Goal: Task Accomplishment & Management: Manage account settings

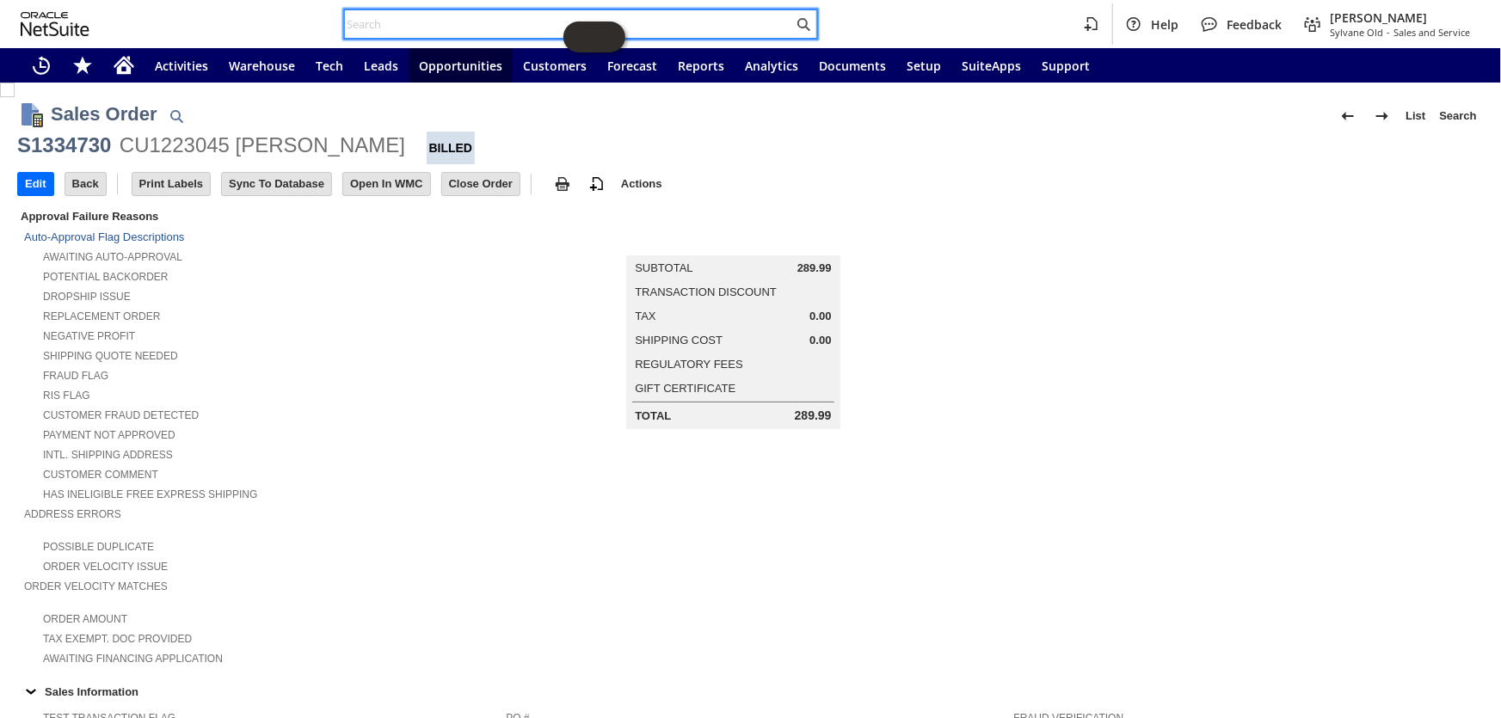
click at [416, 26] on input "text" at bounding box center [569, 24] width 448 height 21
paste input "114-8135338-3759426"
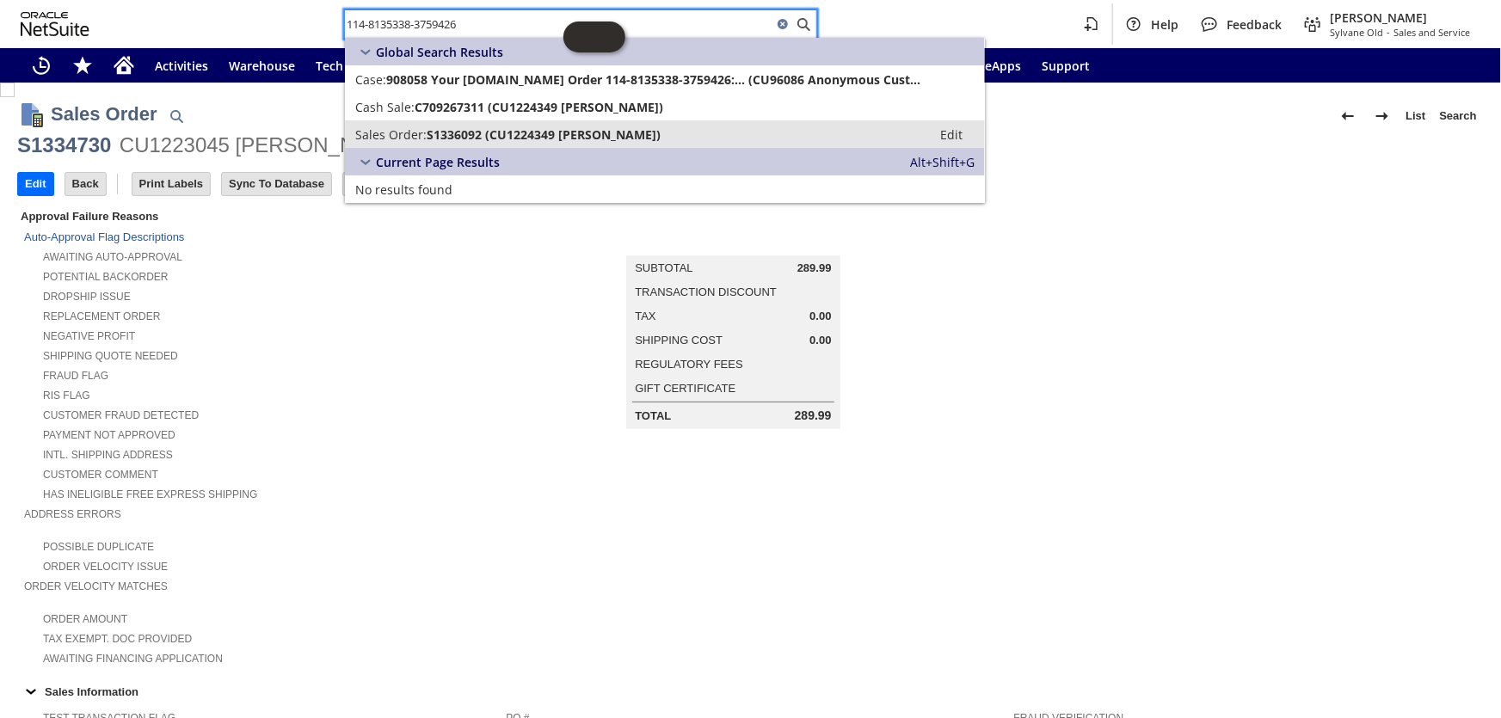
type input "114-8135338-3759426"
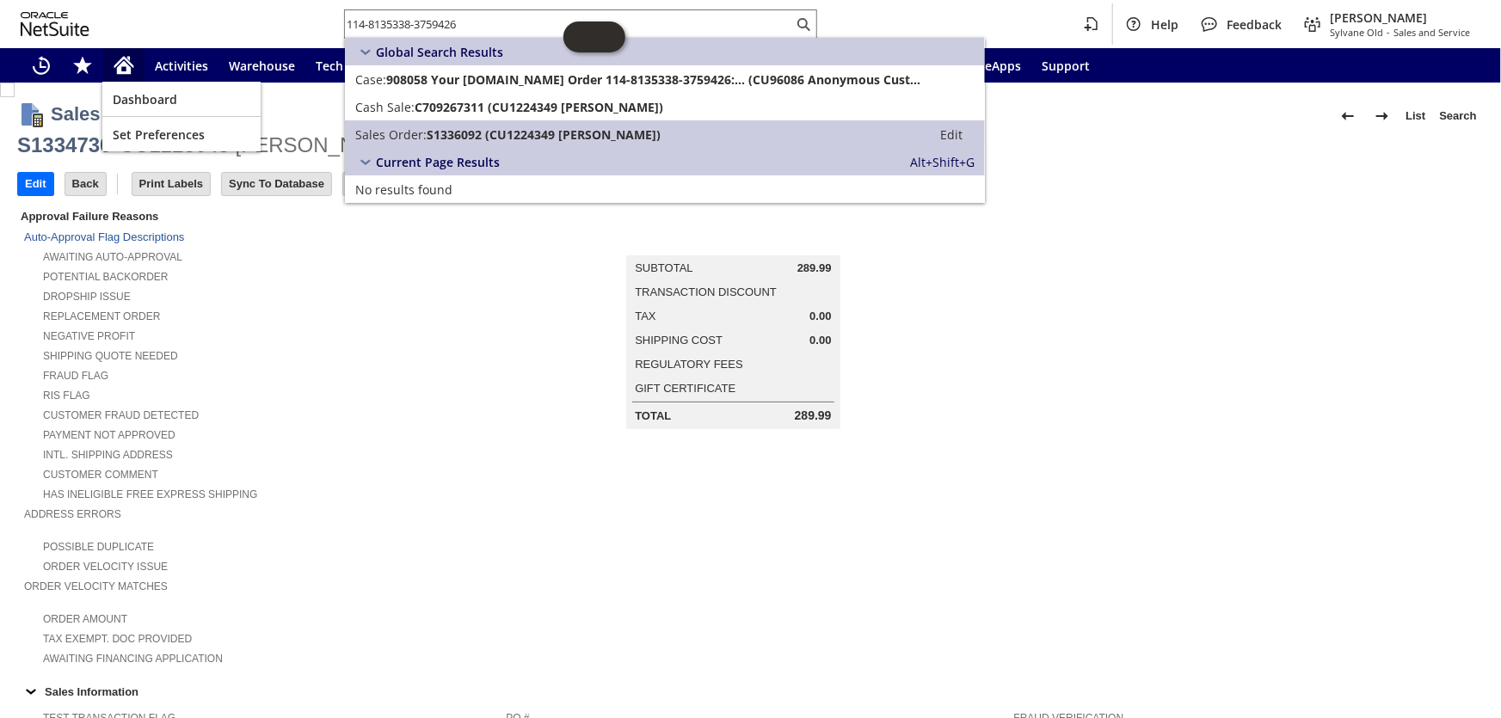
click at [127, 69] on icon "Home" at bounding box center [124, 67] width 14 height 13
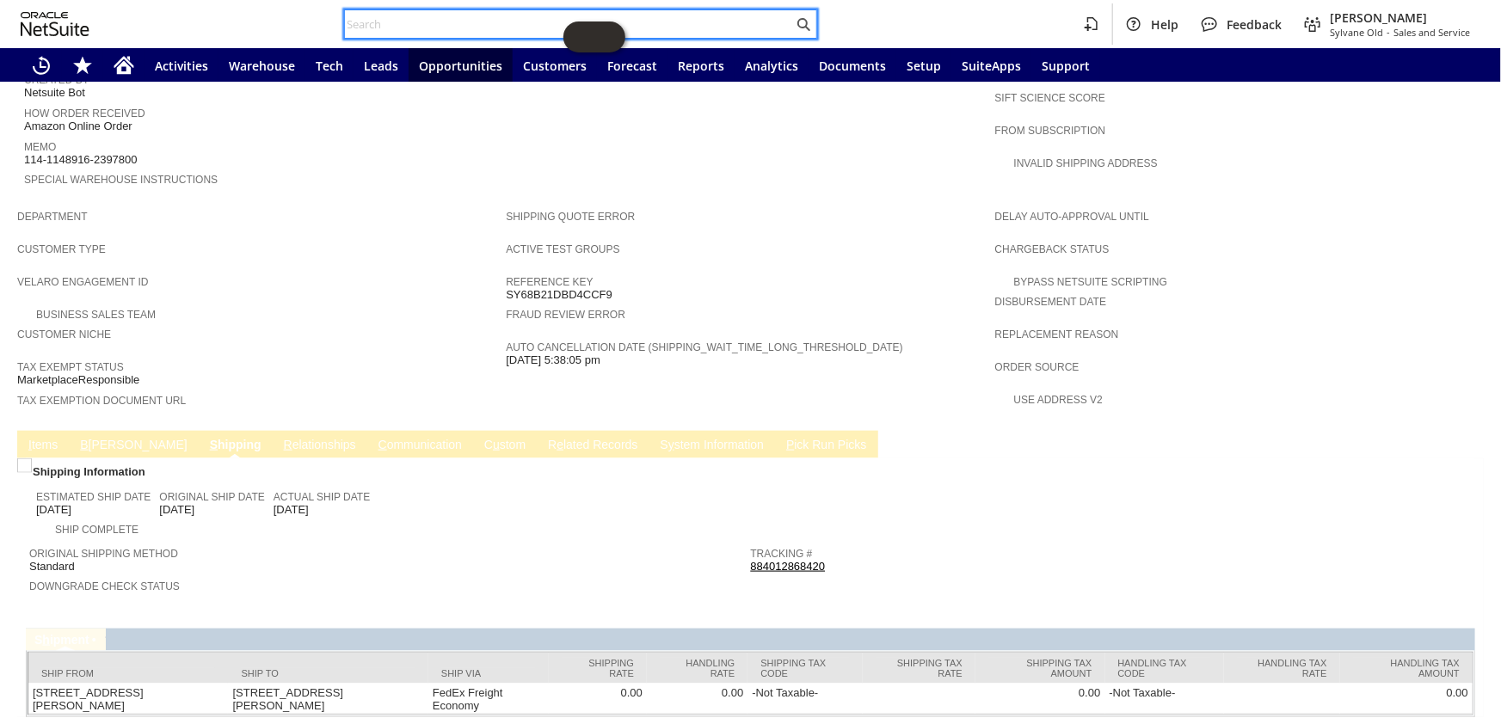
click at [489, 18] on input "text" at bounding box center [569, 24] width 448 height 21
paste input "[EMAIL_ADDRESS][DOMAIN_NAME]"
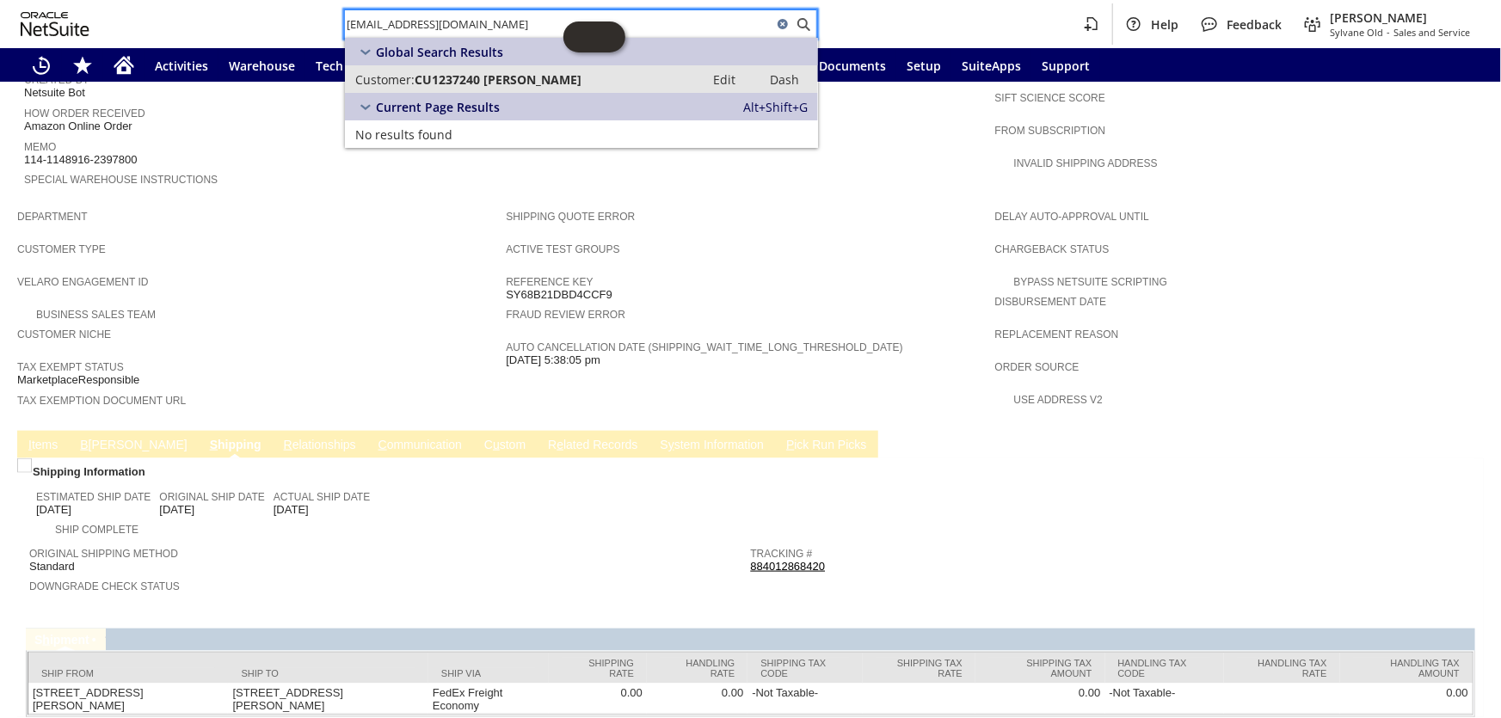
type input "[EMAIL_ADDRESS][DOMAIN_NAME]"
click at [504, 72] on span "CU1237240 [PERSON_NAME]" at bounding box center [497, 79] width 167 height 16
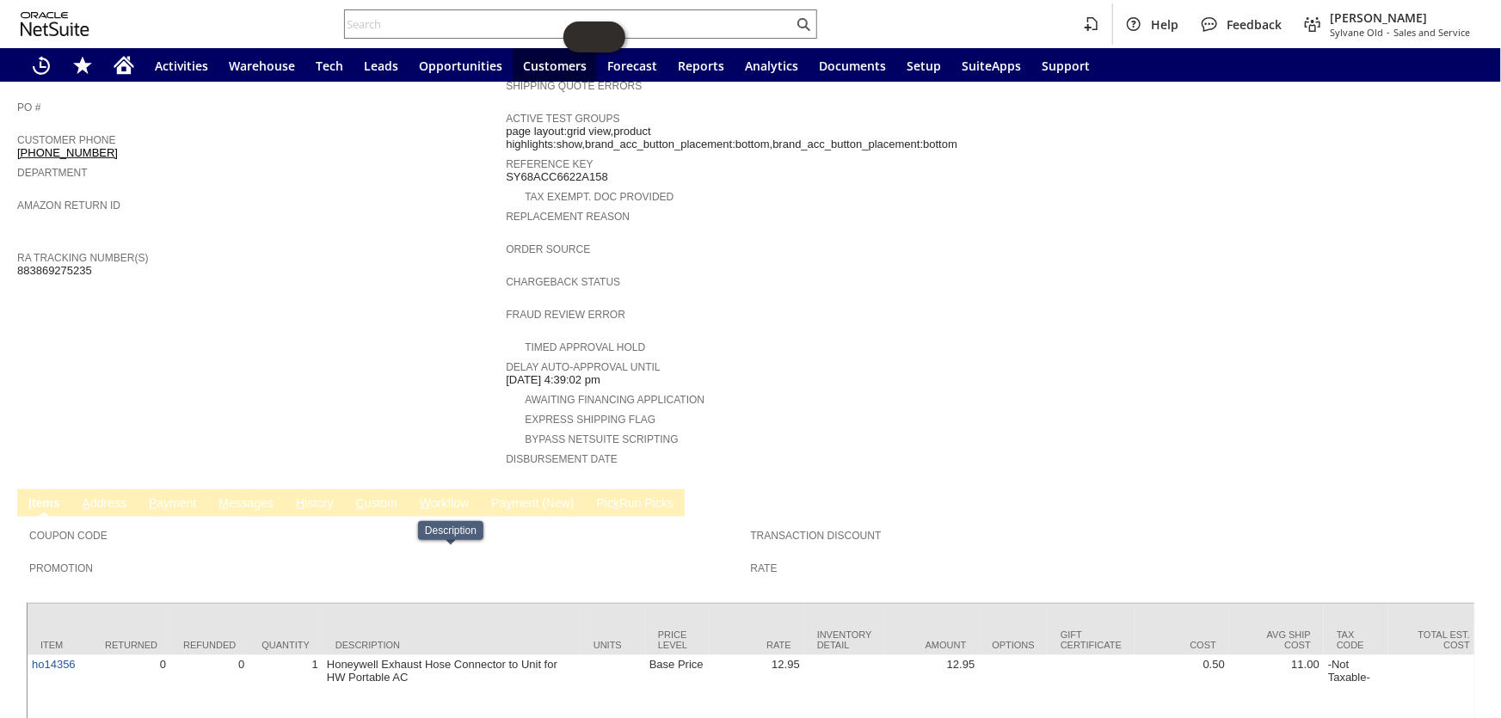
scroll to position [322, 0]
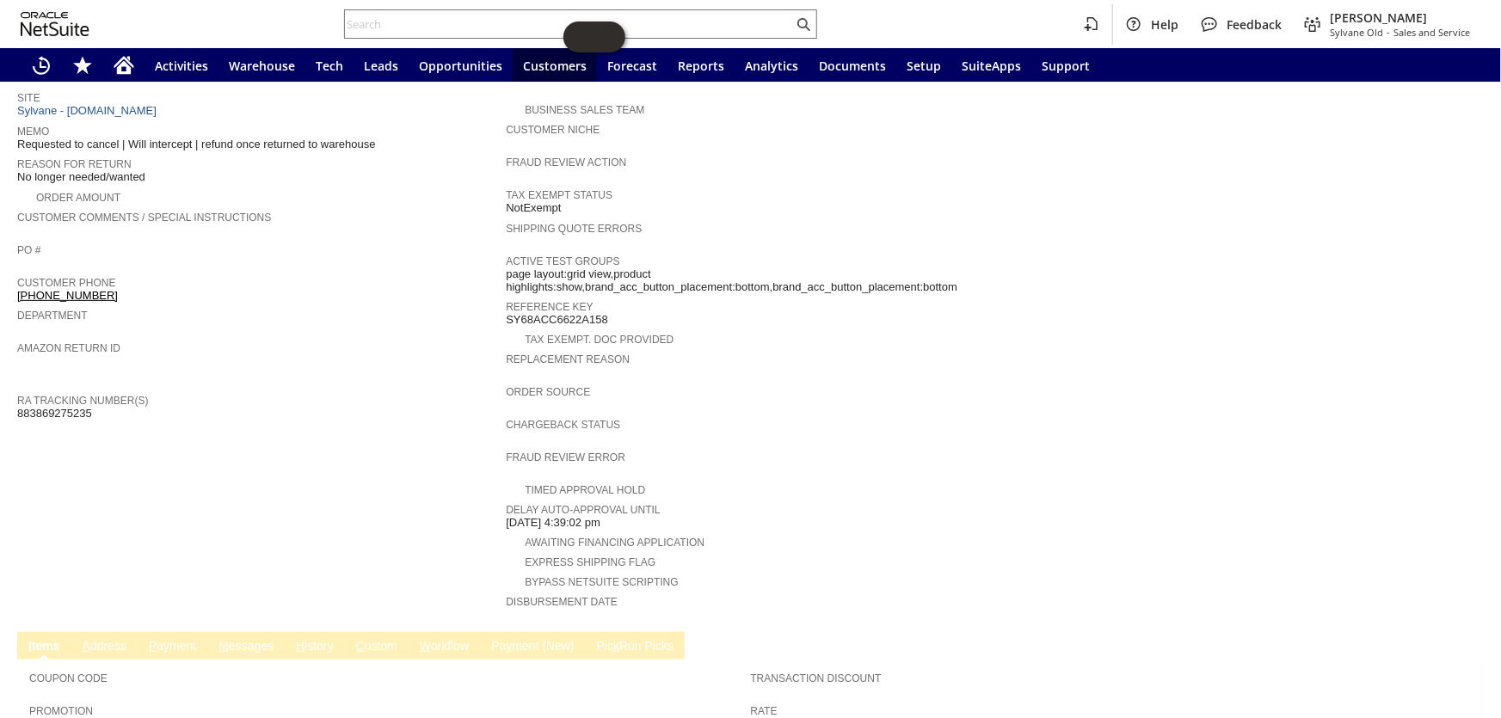
click at [56, 407] on span "883869275235" at bounding box center [54, 414] width 75 height 14
copy span "883869275235"
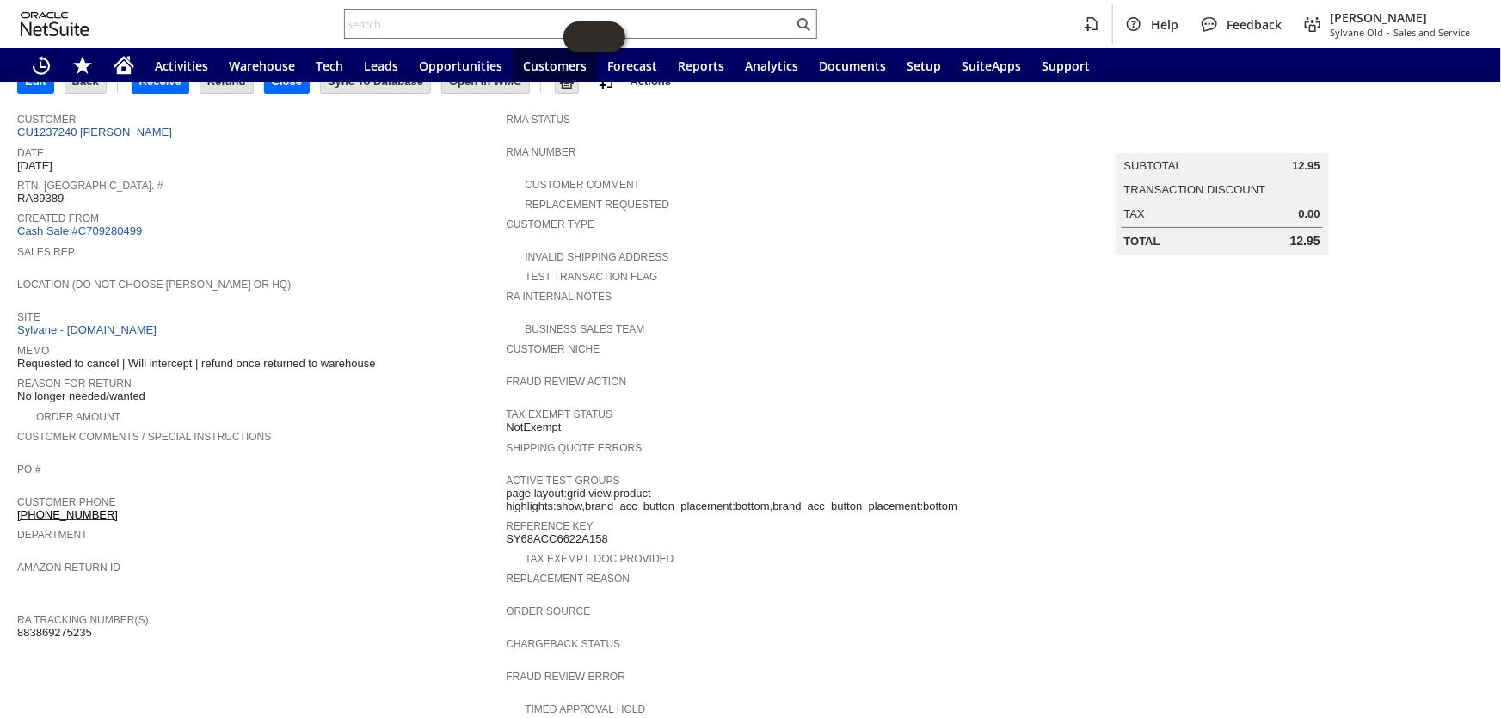
scroll to position [9, 0]
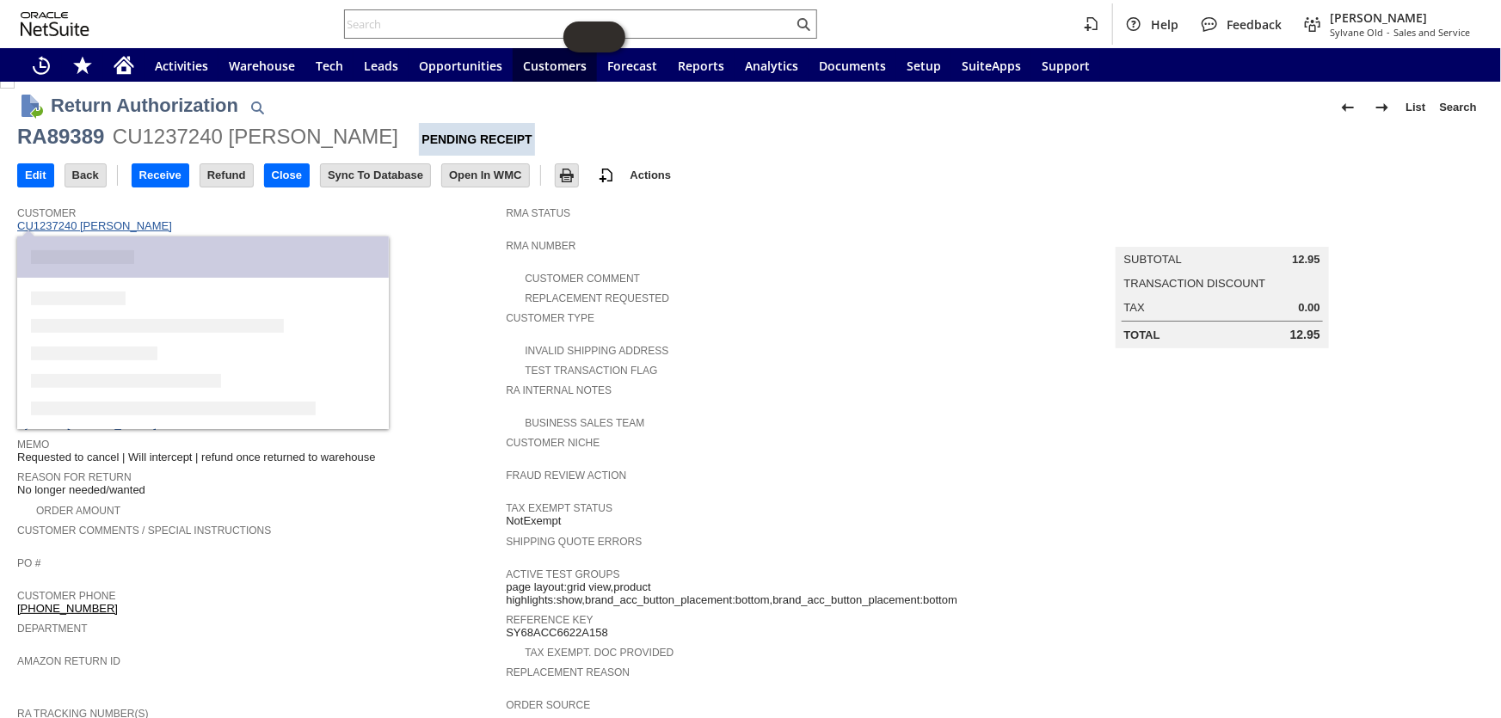
click at [113, 223] on link "CU1237240 [PERSON_NAME]" at bounding box center [96, 225] width 159 height 13
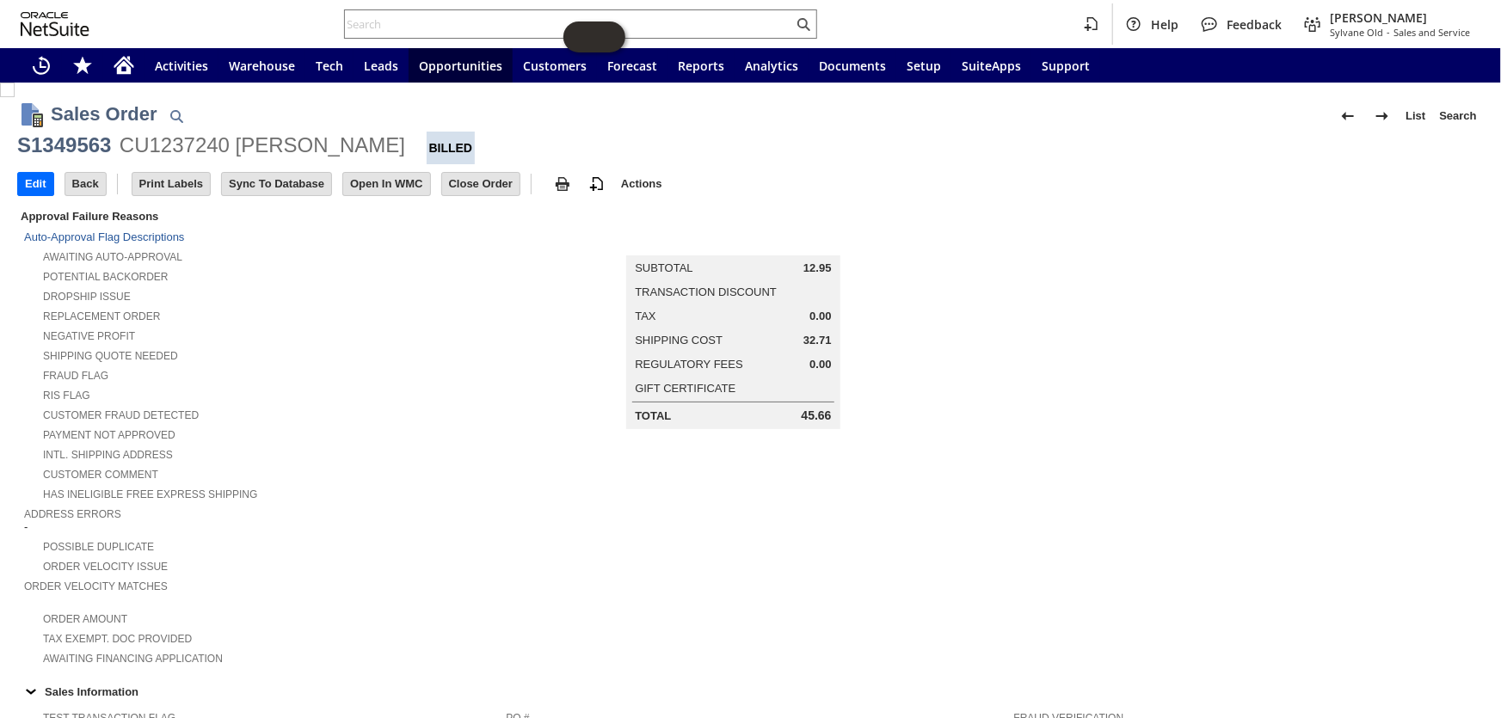
click at [822, 337] on div "Shipping Cost 32.71" at bounding box center [733, 340] width 196 height 13
click at [822, 334] on span "32.71" at bounding box center [817, 341] width 28 height 14
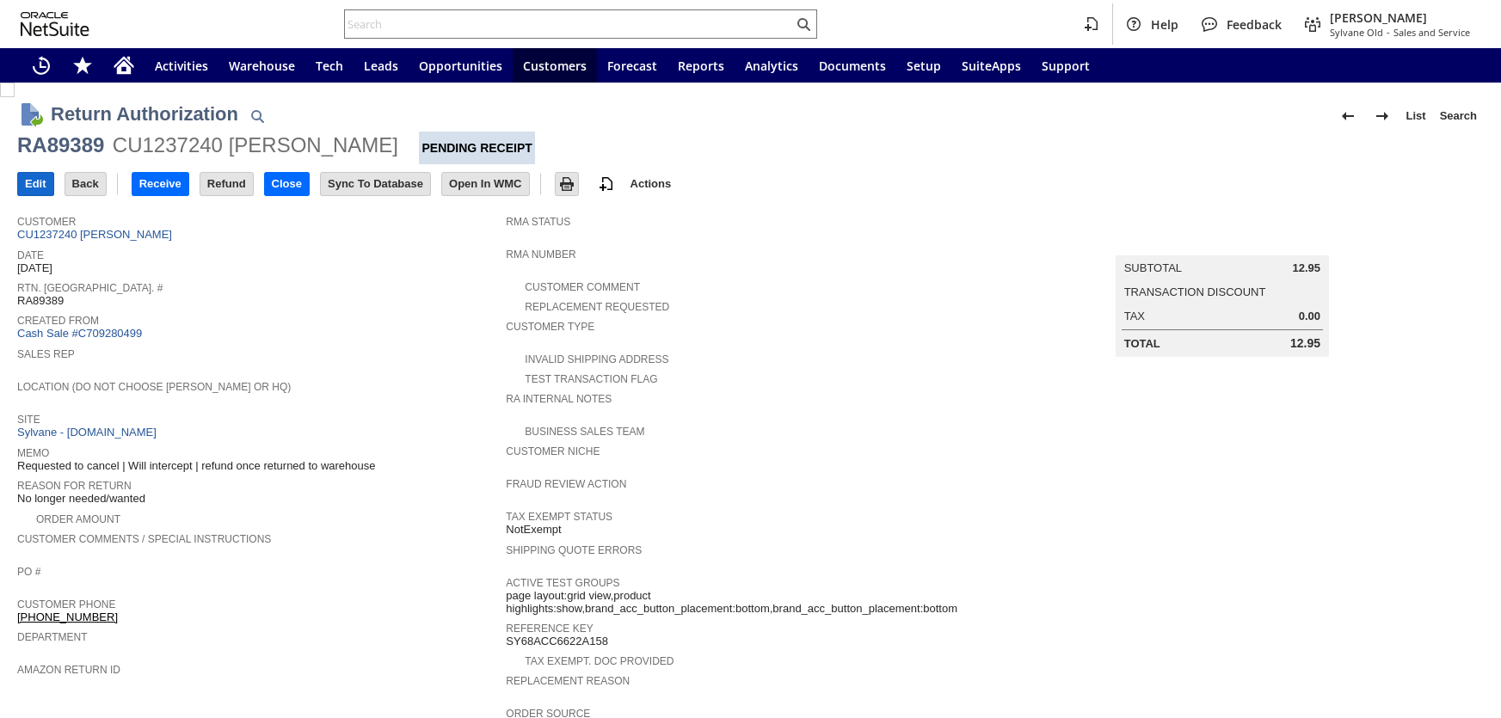
click at [32, 186] on input "Edit" at bounding box center [35, 184] width 35 height 22
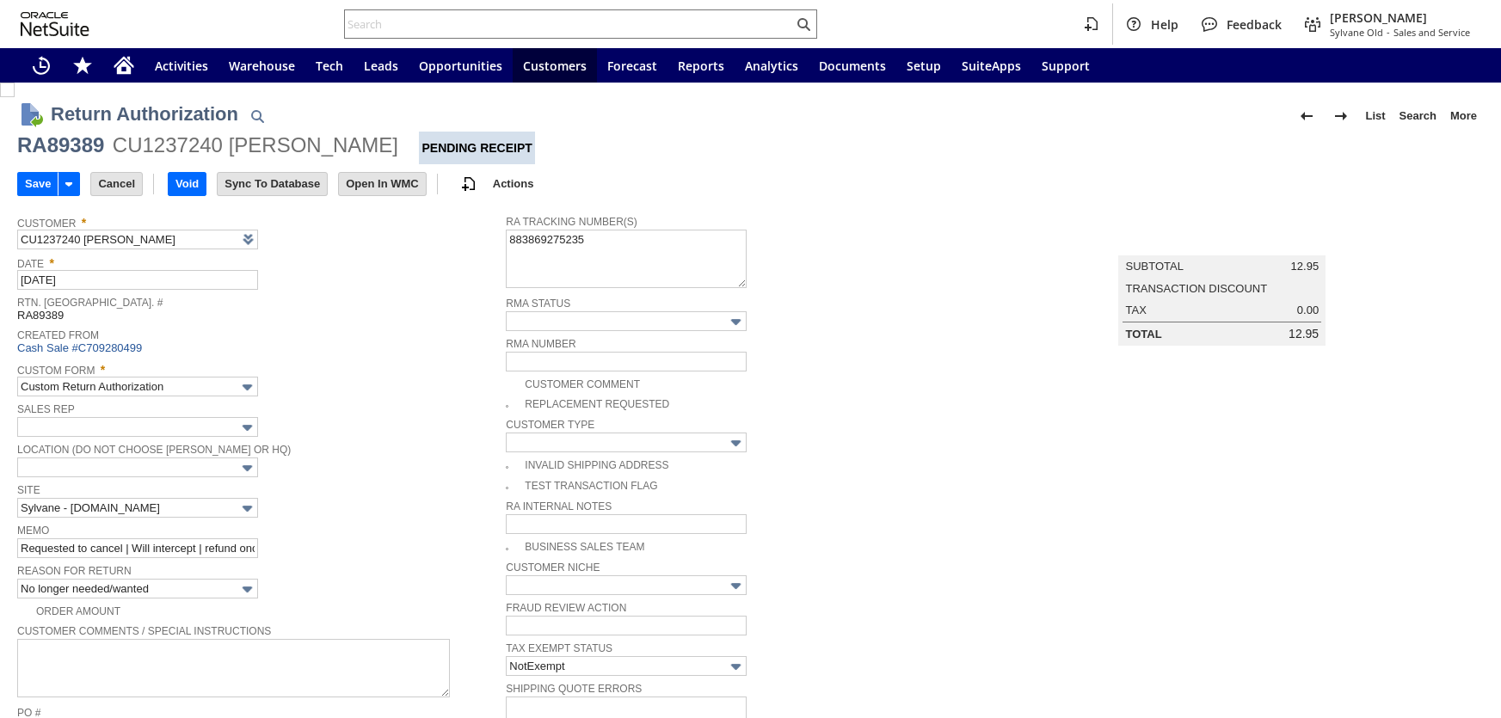
type input "Add"
type input "Copy Previous"
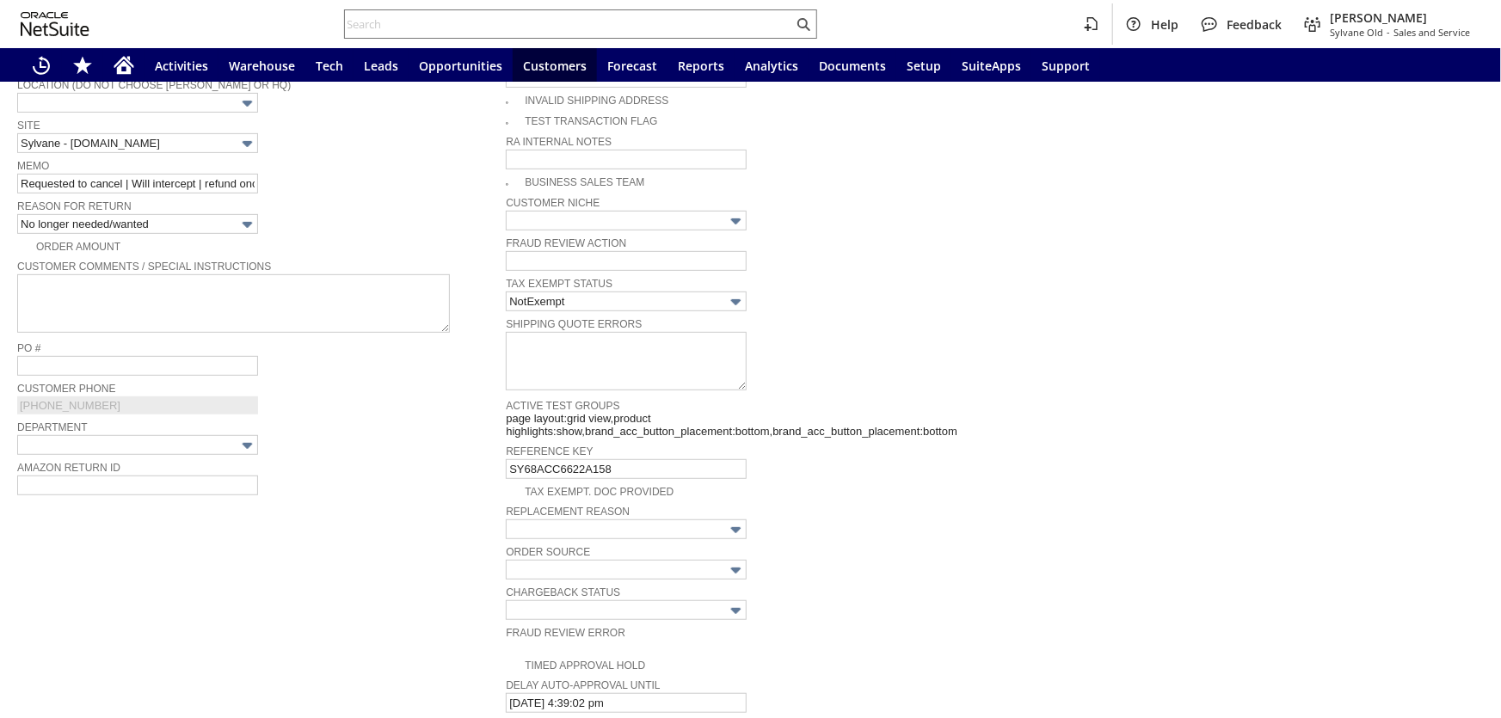
scroll to position [871, 0]
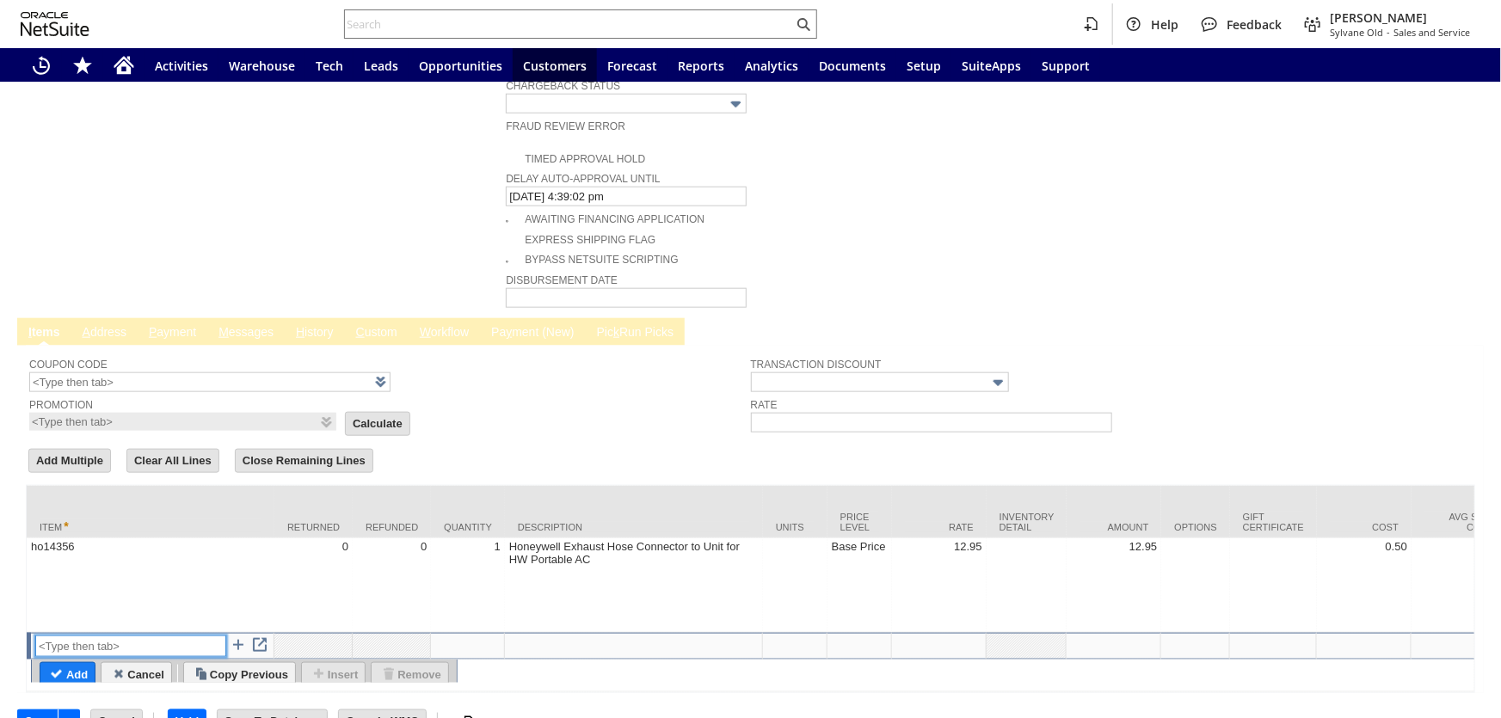
click at [129, 635] on input "text" at bounding box center [130, 645] width 191 height 21
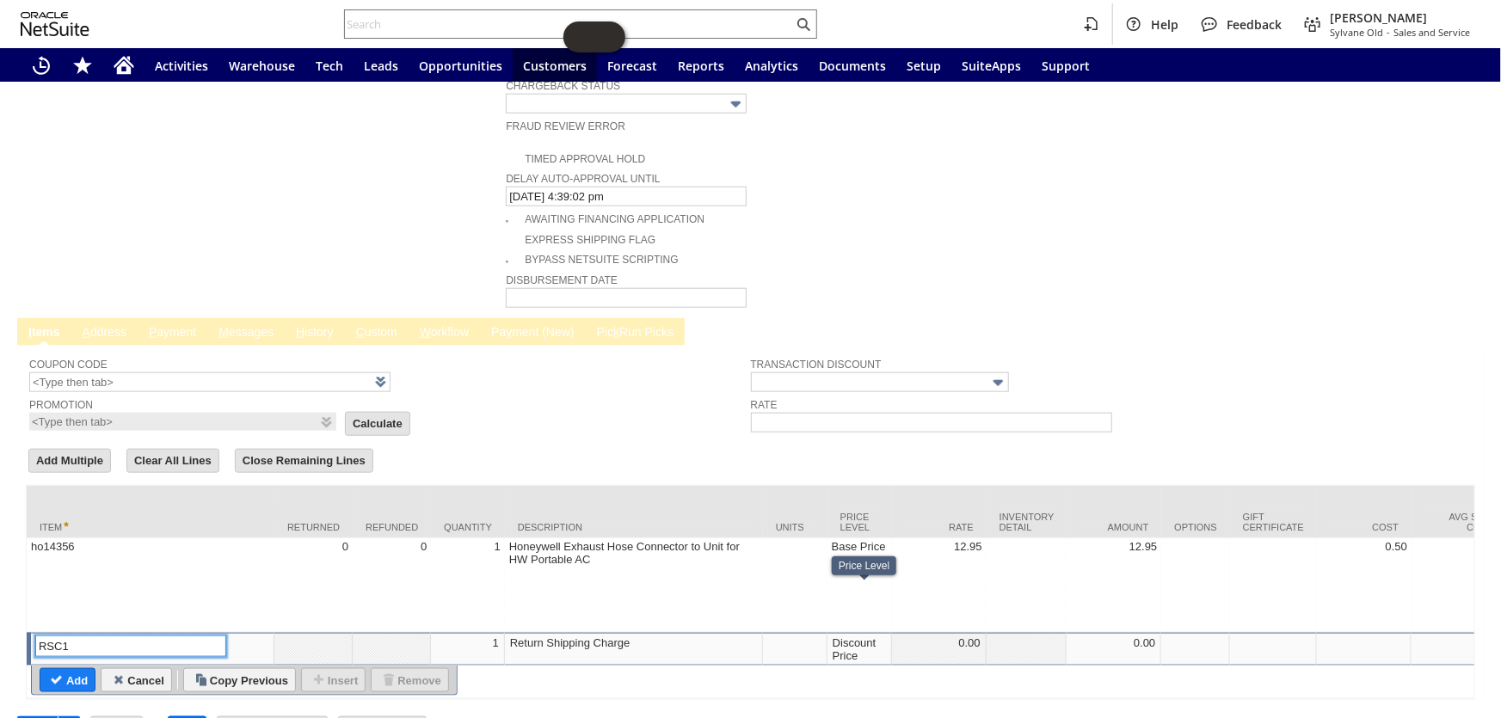
type input "RSC1"
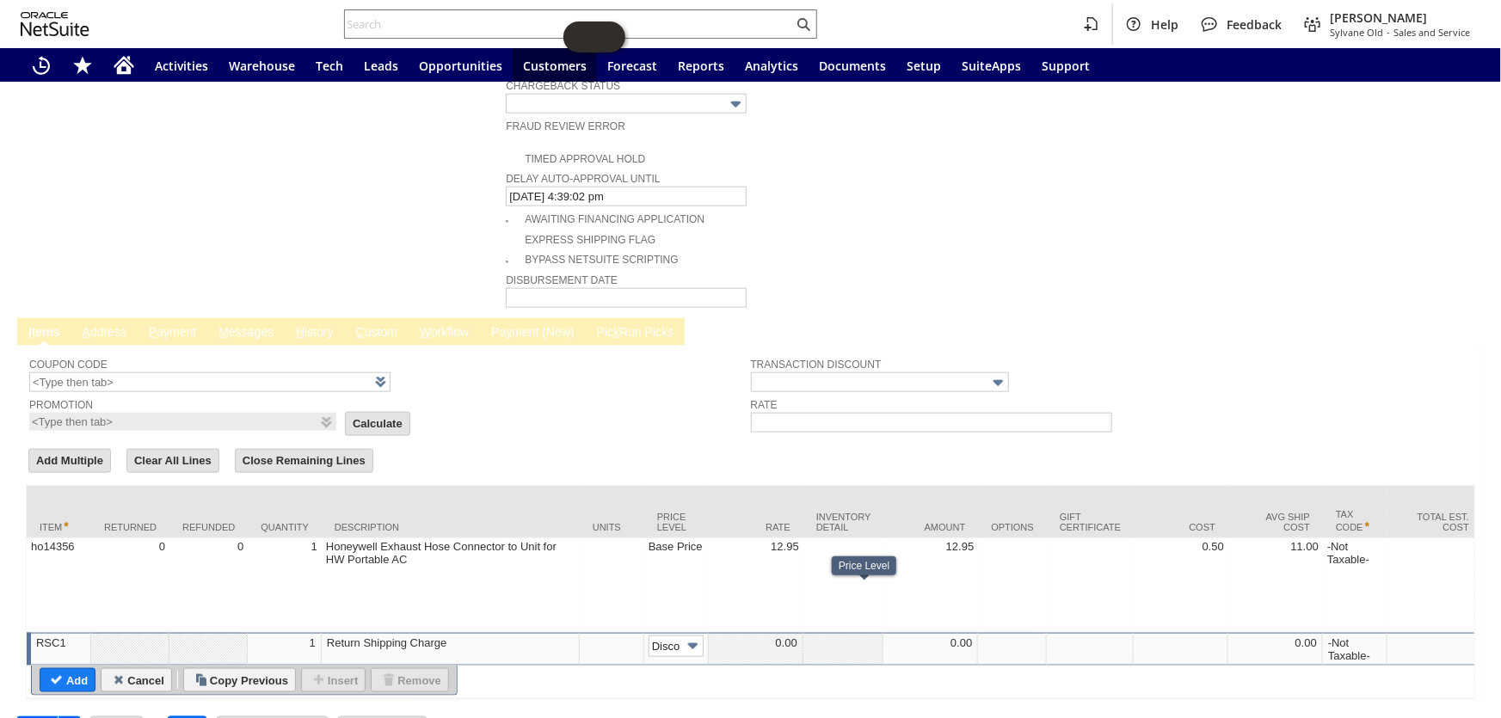
scroll to position [0, 26]
click at [689, 636] on img at bounding box center [693, 646] width 20 height 20
type input "Custom"
click at [780, 635] on div at bounding box center [755, 642] width 85 height 15
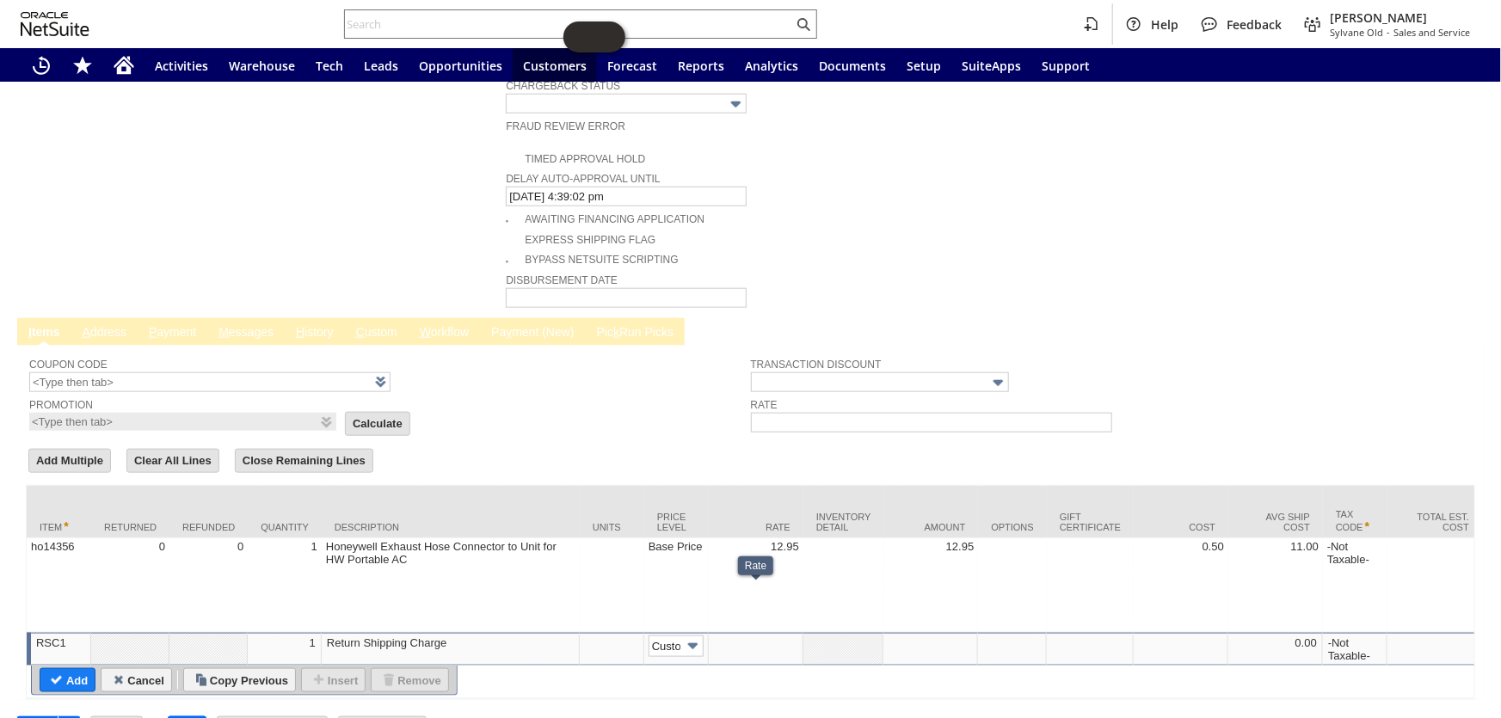
click at [0, 0] on input "text" at bounding box center [0, 0] width 0 height 0
type input "32.71"
click at [83, 669] on input "Add" at bounding box center [67, 680] width 54 height 22
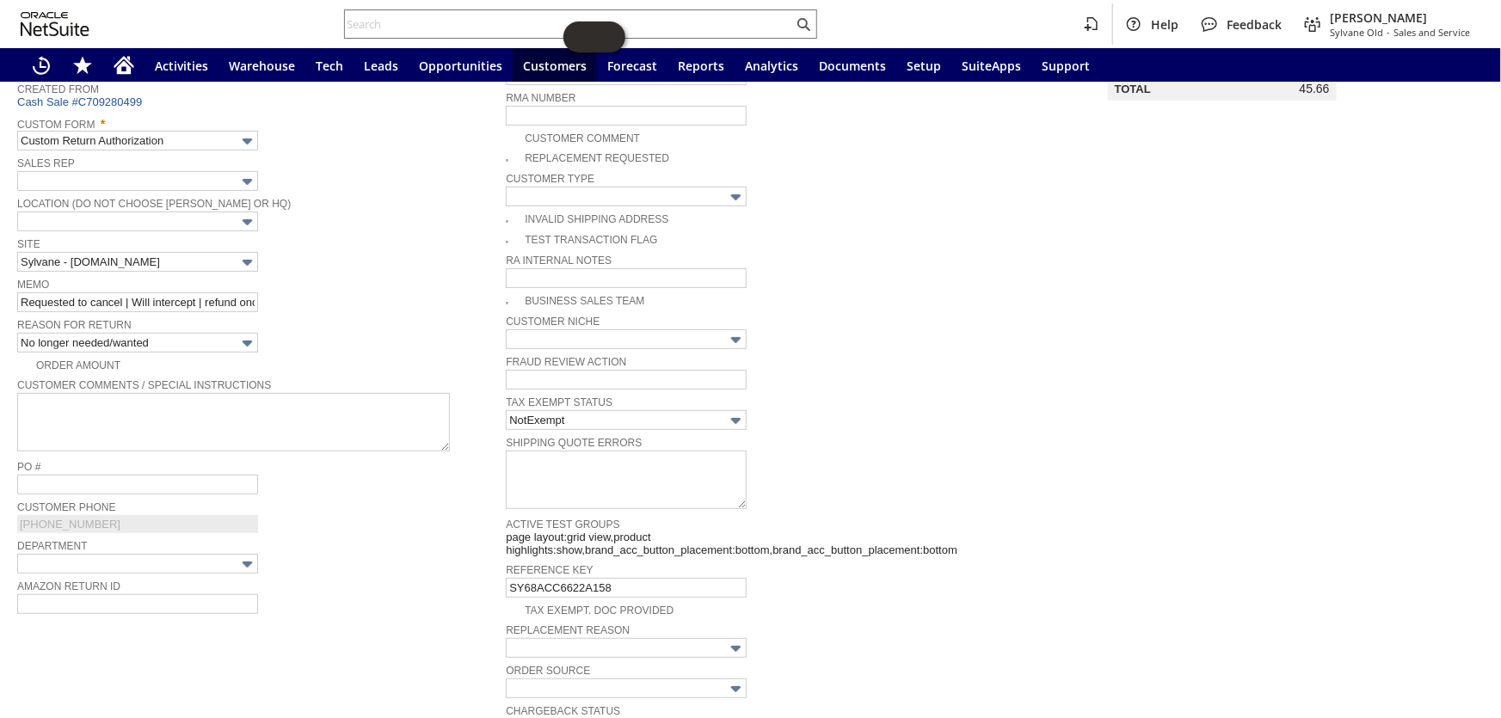
scroll to position [11, 0]
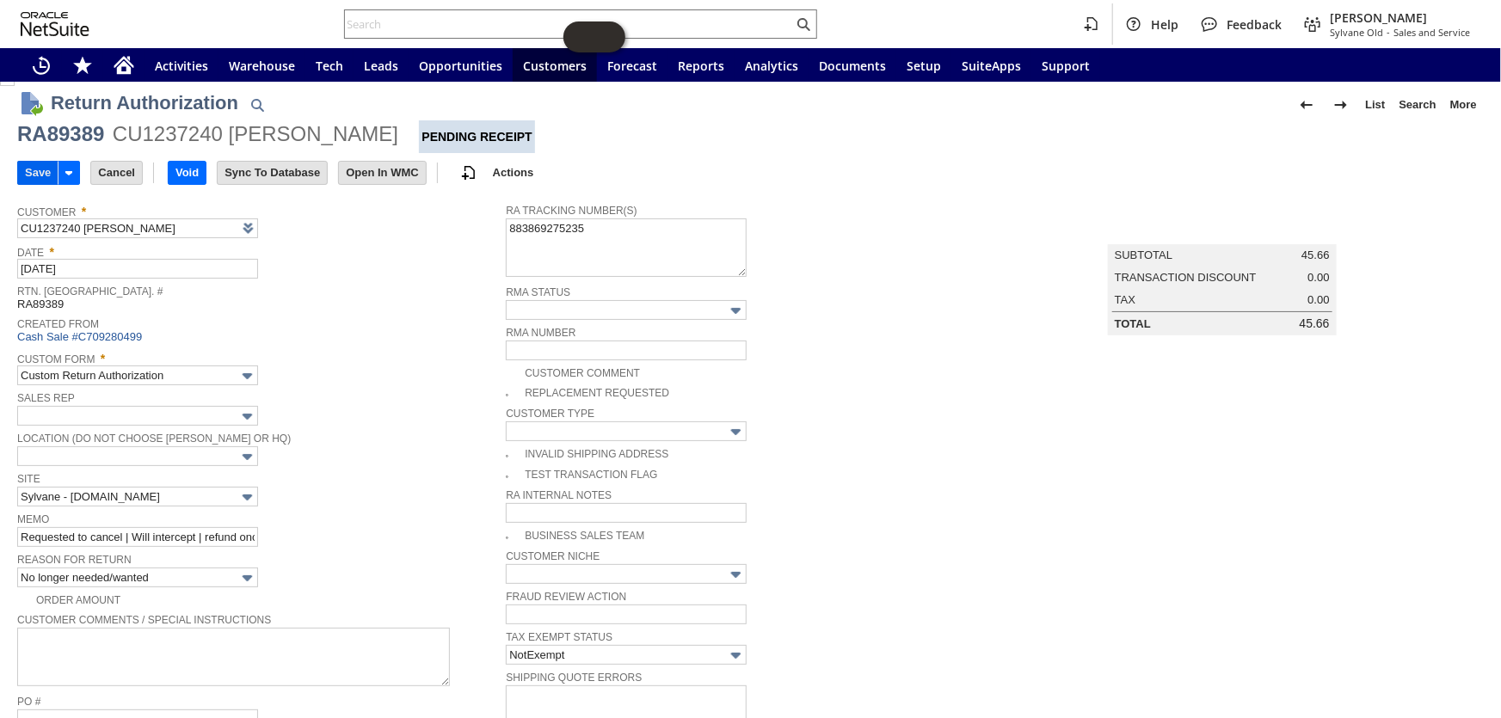
click at [17, 163] on td "Save" at bounding box center [37, 173] width 40 height 24
click at [29, 163] on input "Save" at bounding box center [38, 173] width 40 height 22
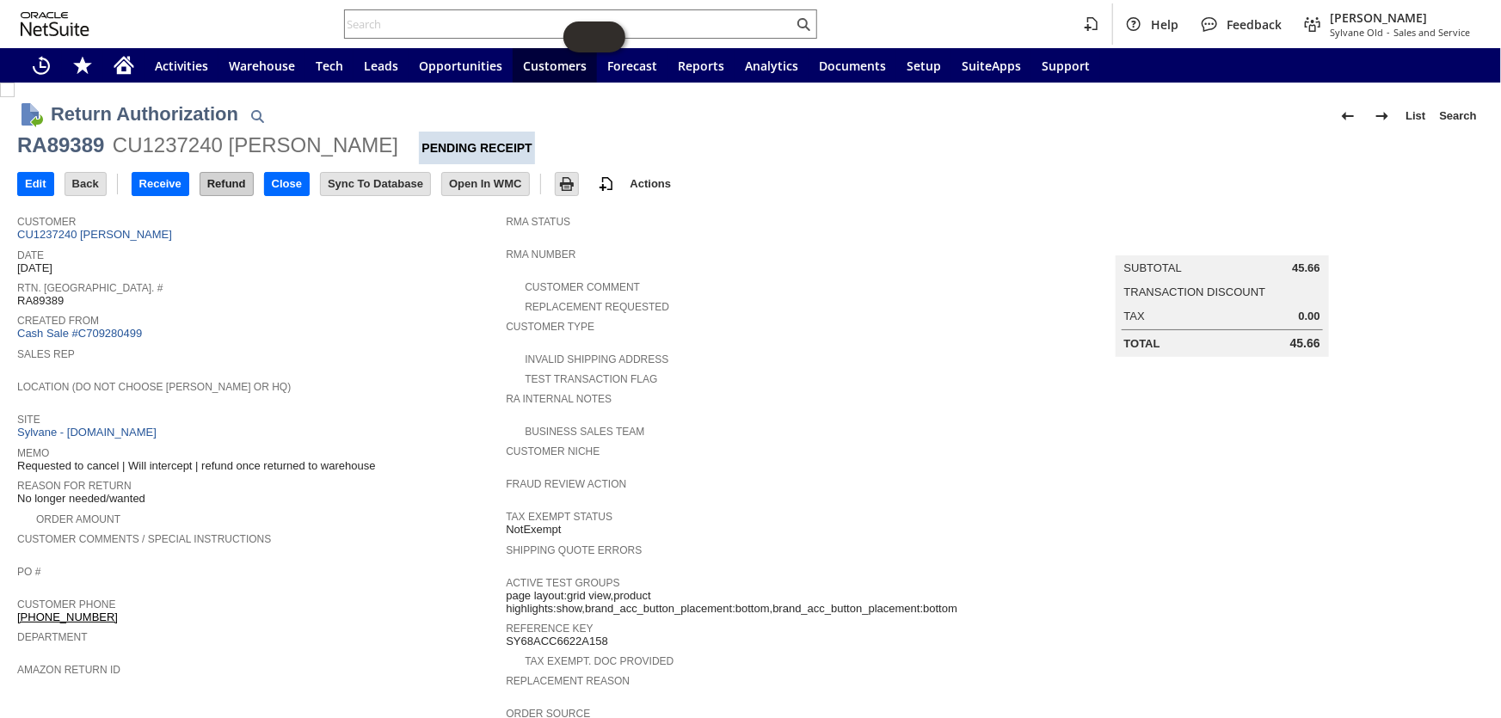
click at [212, 187] on input "Refund" at bounding box center [226, 184] width 52 height 22
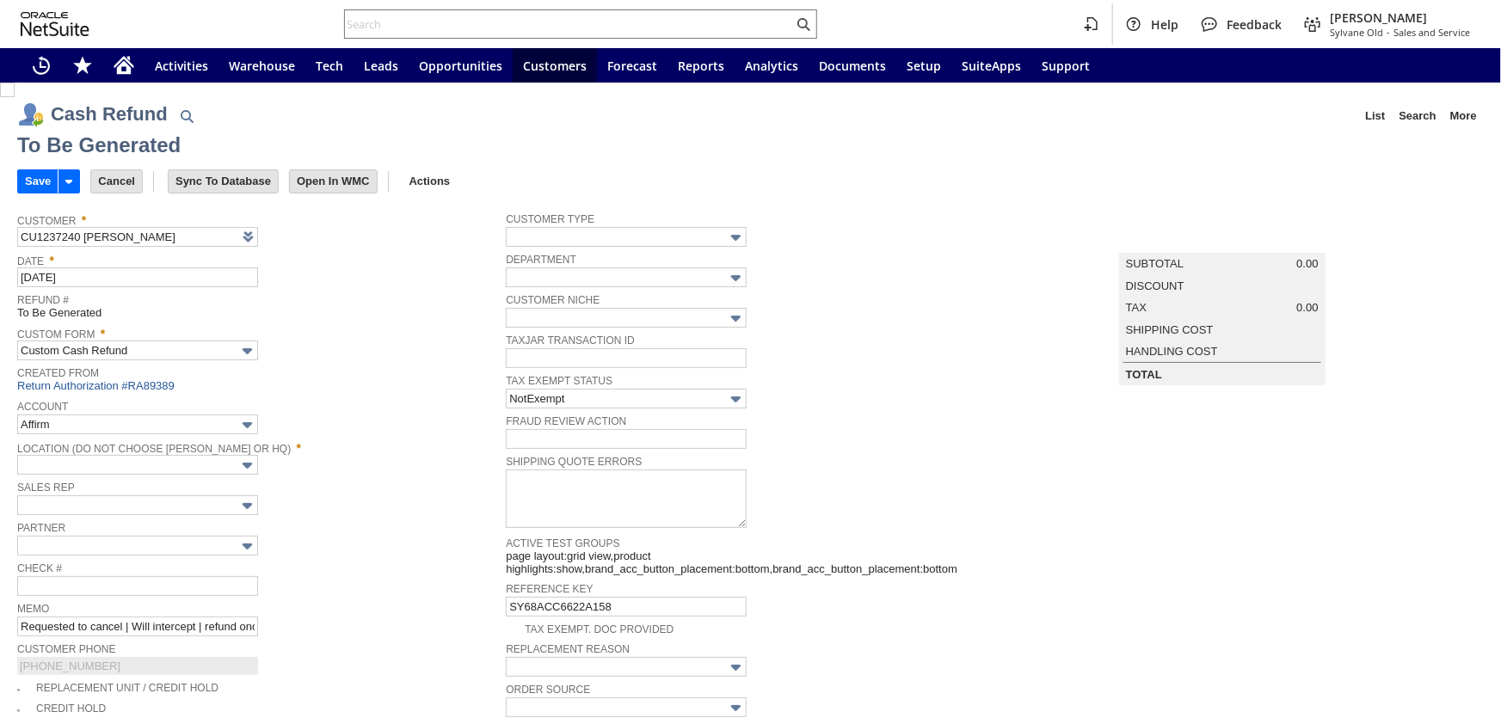
type input "Undeposited Funds"
type input "Headquarters : Head...s : Pending Testing"
type input "Add"
type input "Copy Previous"
checkbox input "false"
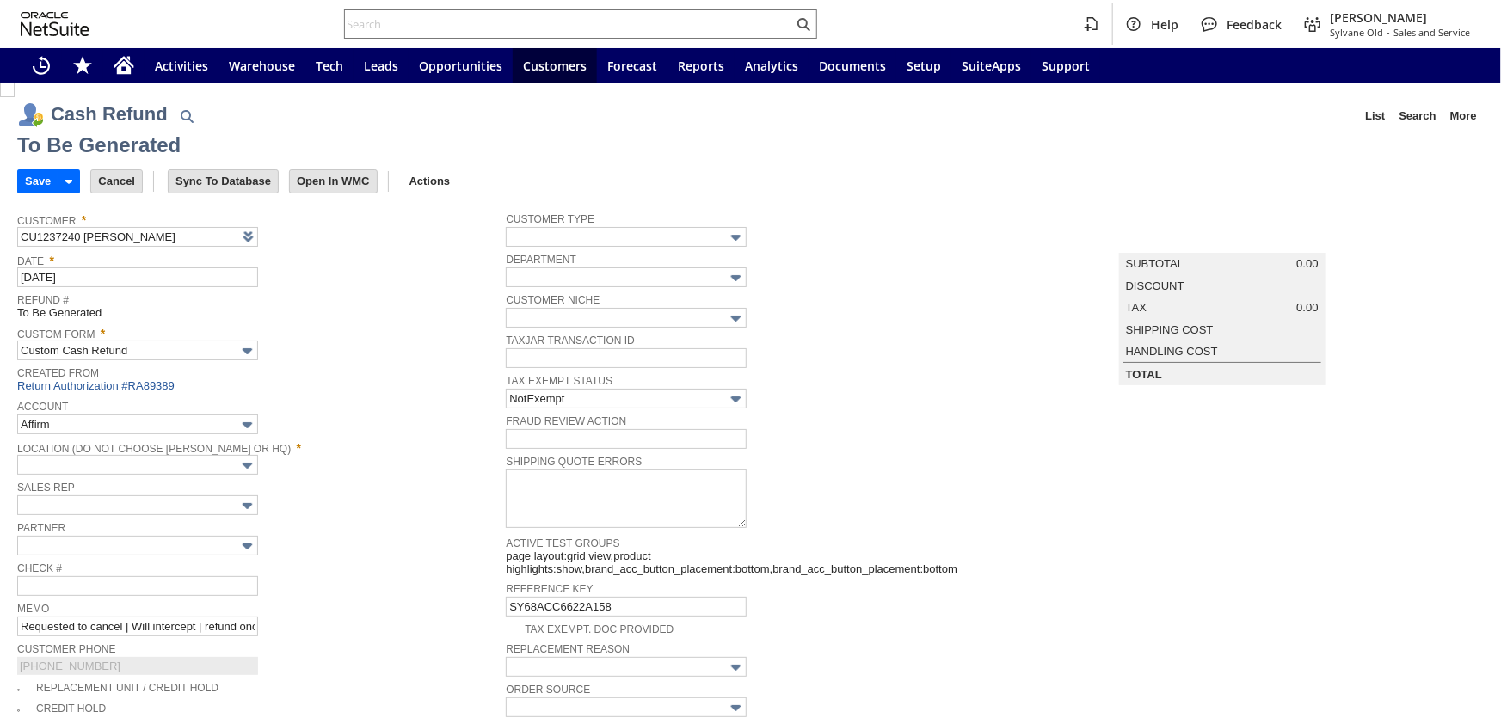
checkbox input "true"
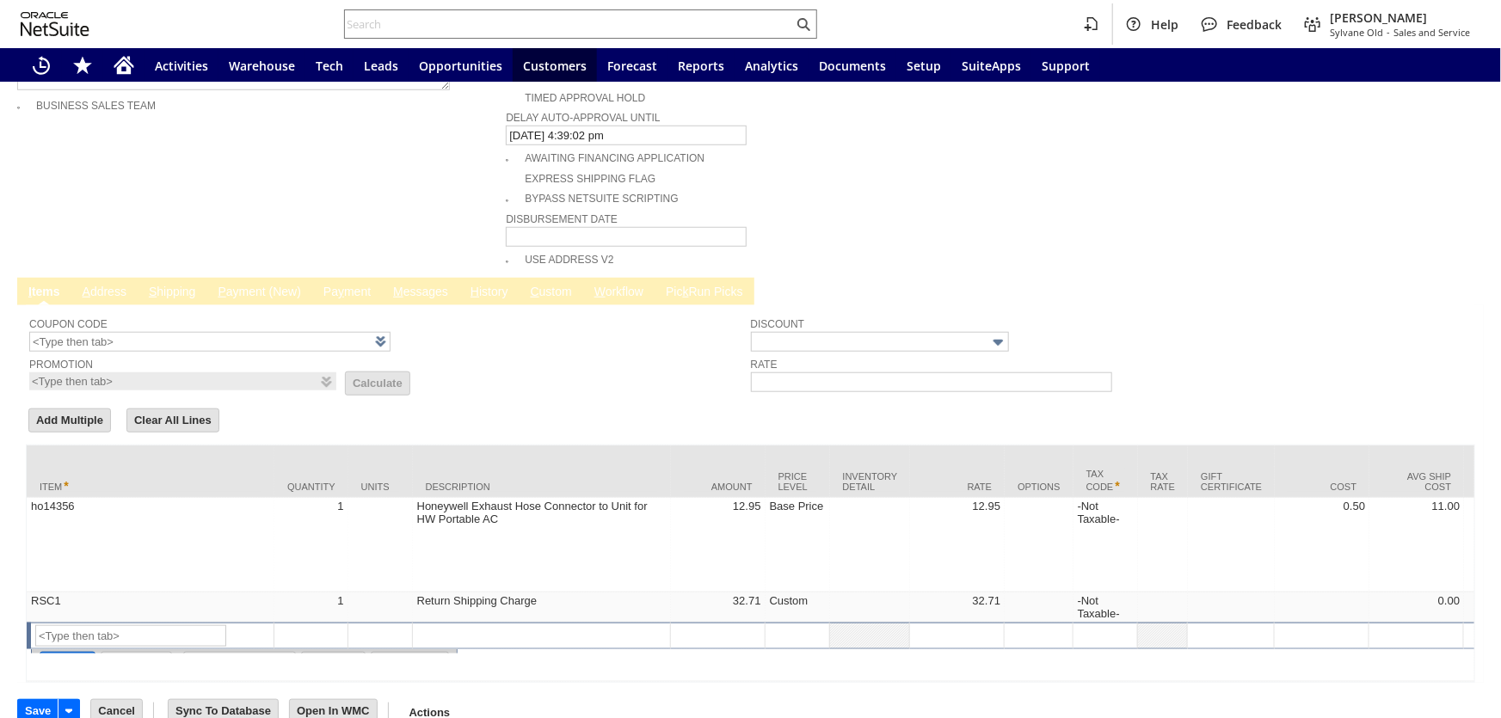
click at [261, 278] on td "P ayment (New)" at bounding box center [258, 292] width 105 height 28
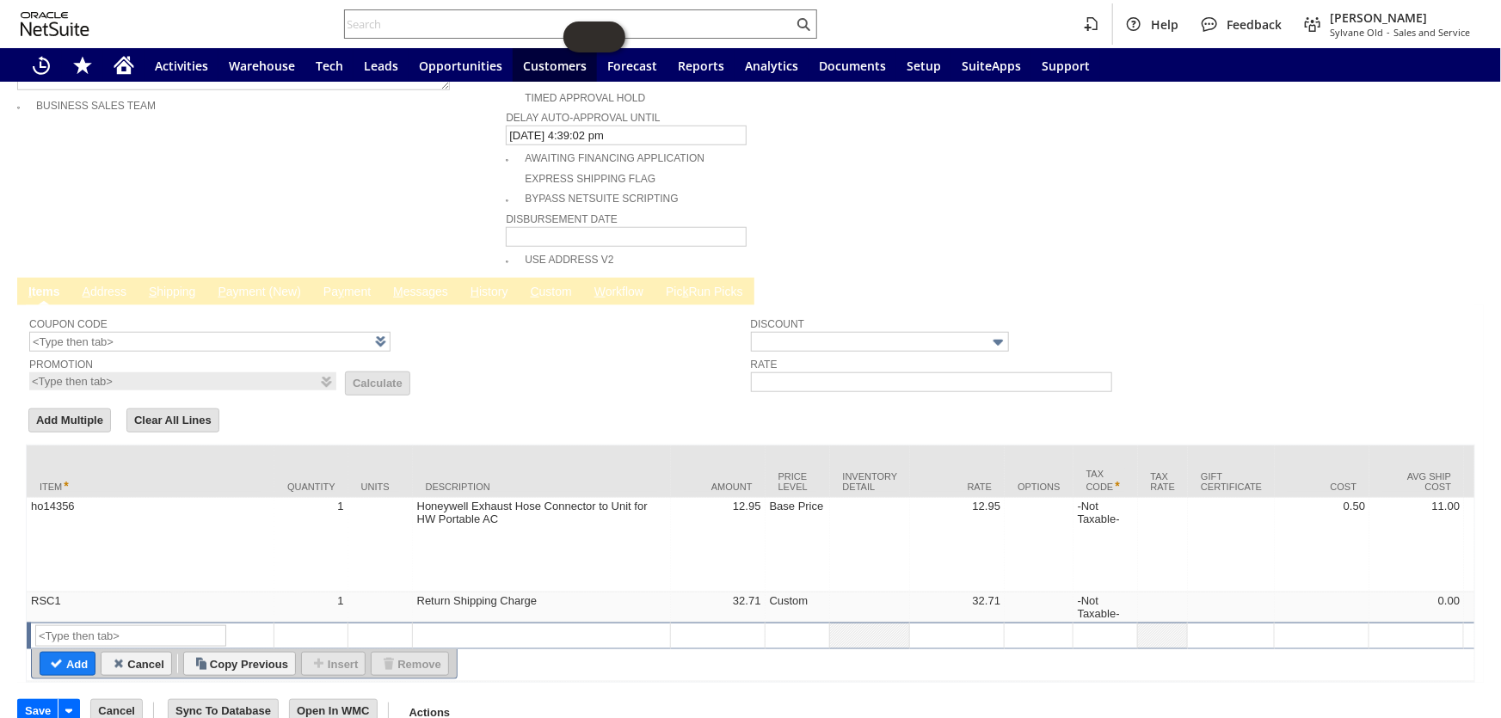
click at [260, 285] on link "P ayment (New)" at bounding box center [258, 293] width 91 height 16
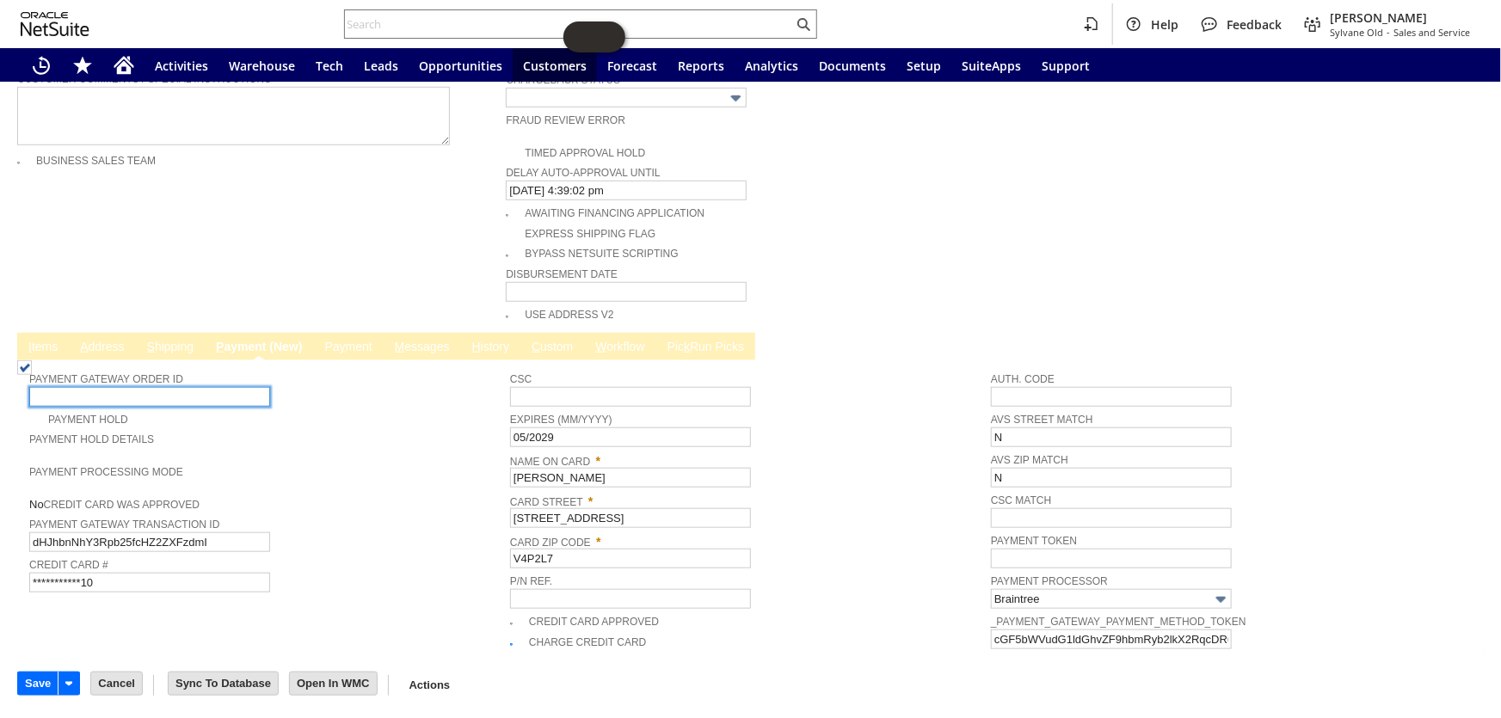
scroll to position [614, 0]
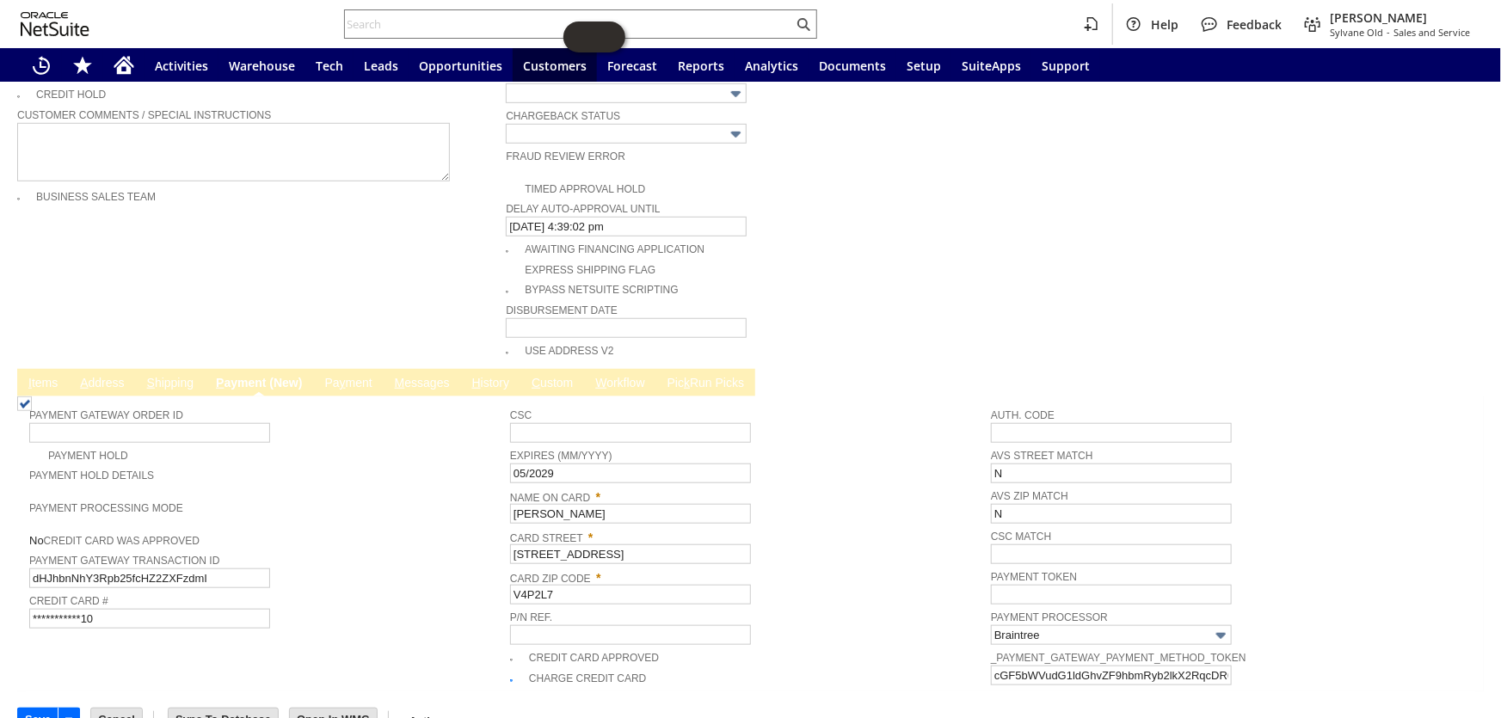
click at [347, 376] on link "Pa y ment" at bounding box center [348, 384] width 56 height 16
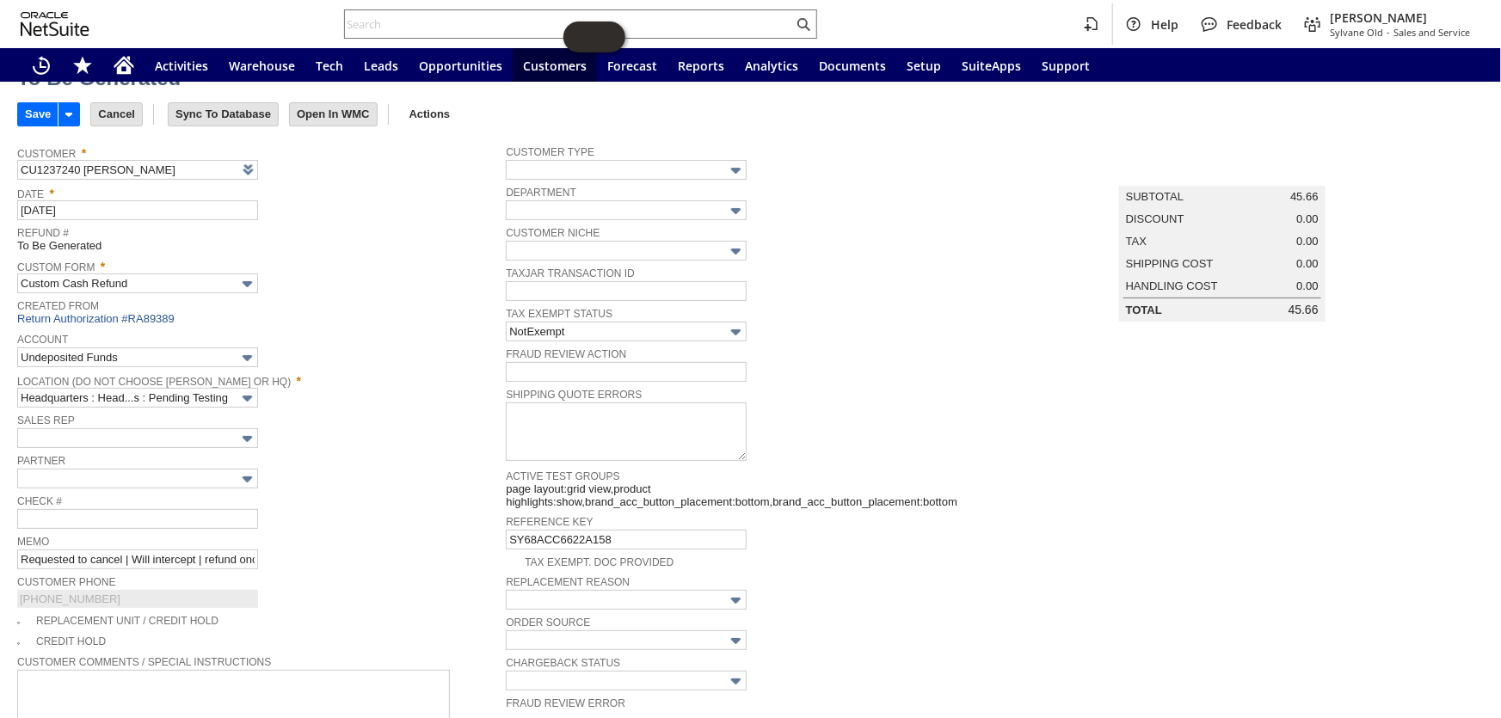
scroll to position [0, 0]
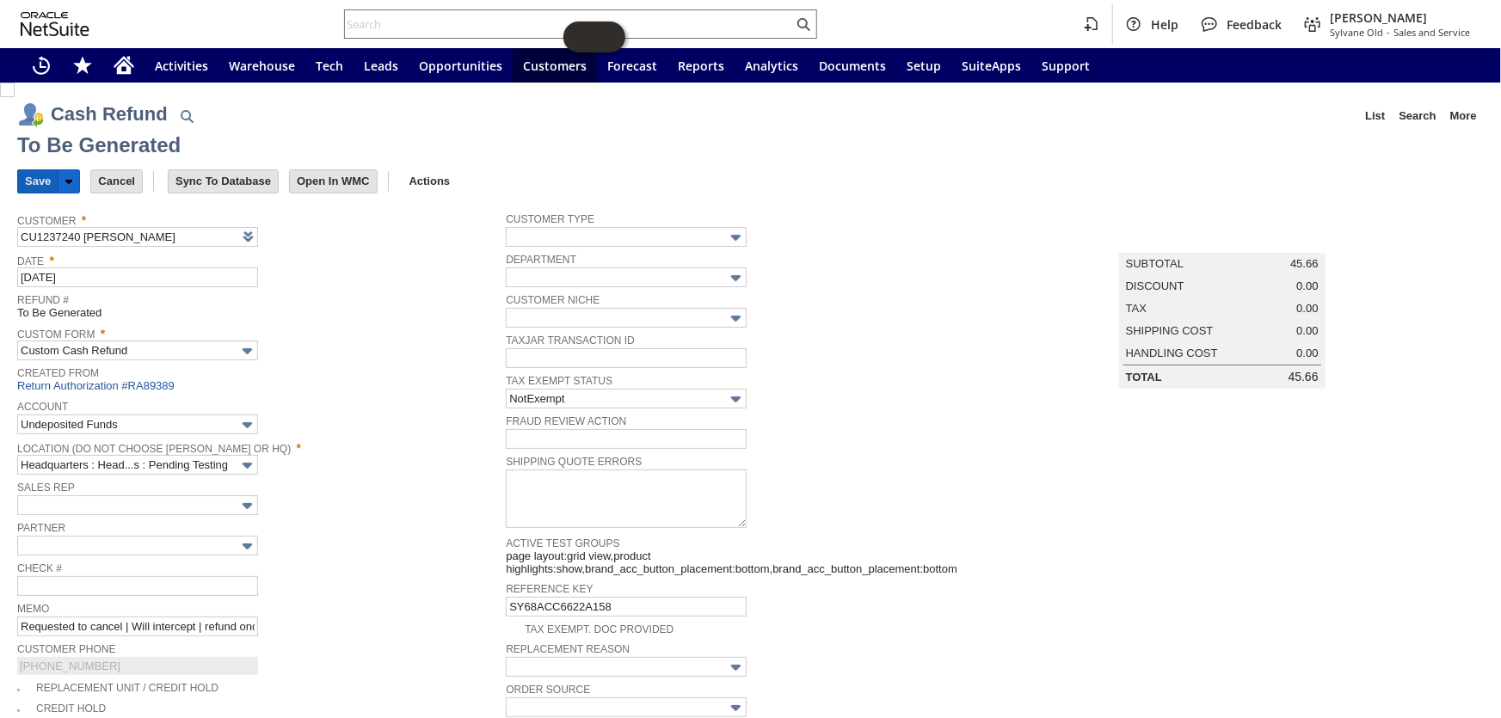
click at [28, 182] on input "Save" at bounding box center [38, 181] width 40 height 22
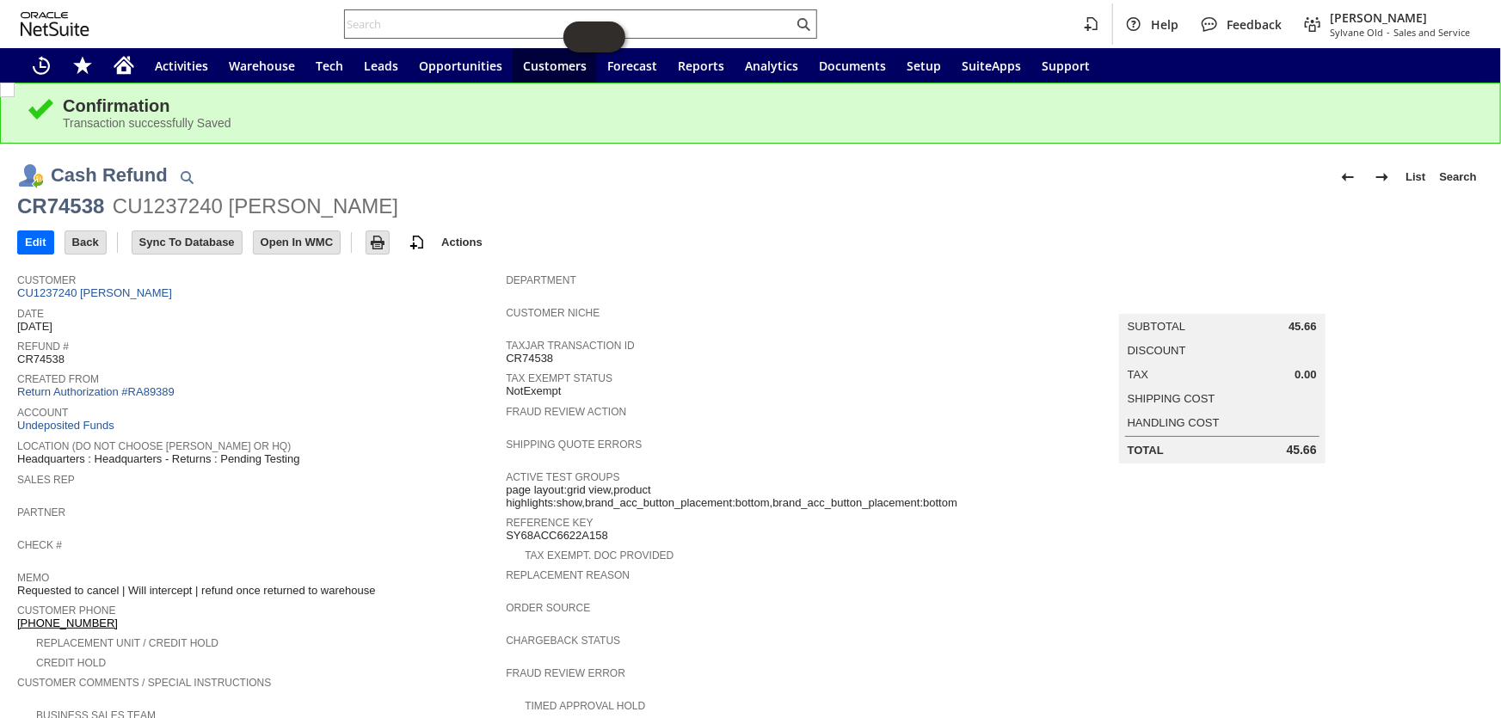
click at [420, 23] on input "text" at bounding box center [569, 24] width 448 height 21
paste input "CU1236354 alisa s lassiter"
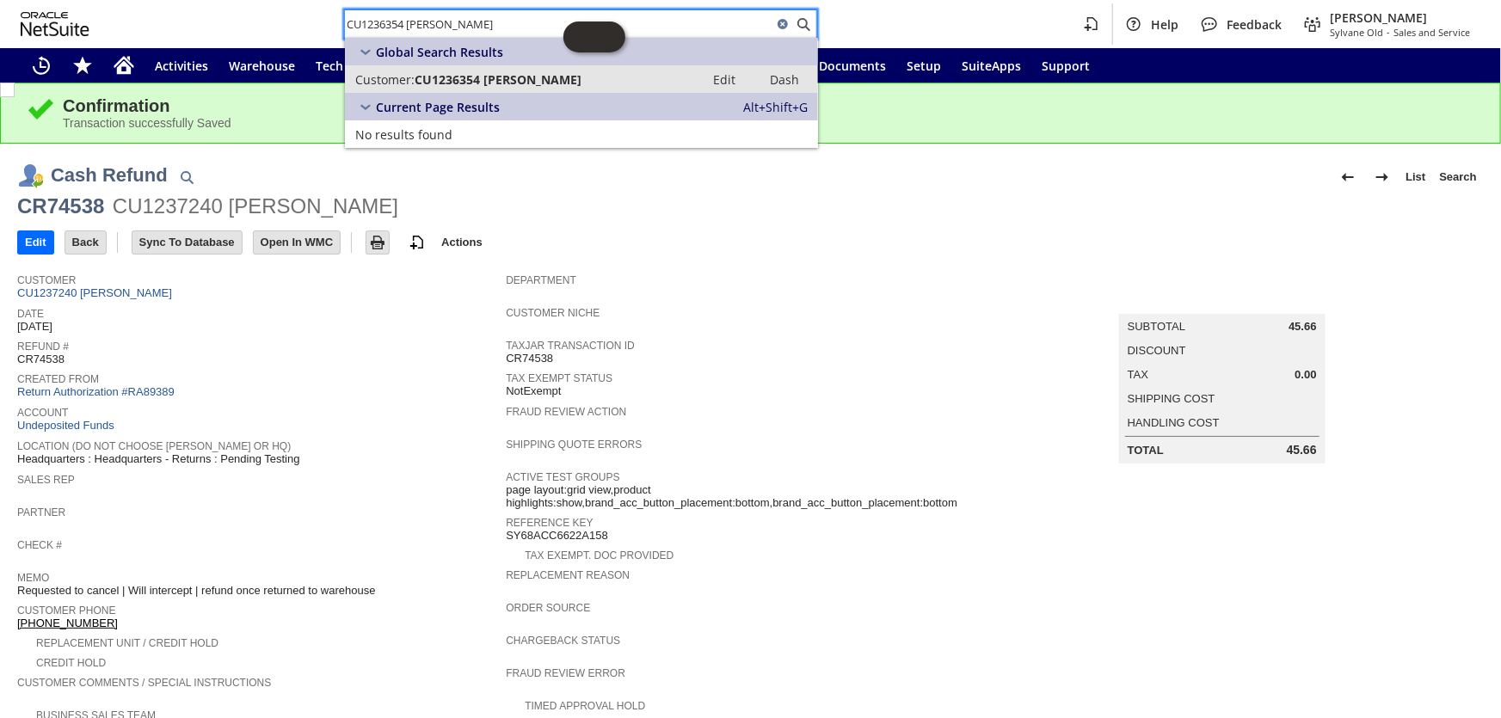
type input "CU1236354 alisa s lassiter"
click at [455, 76] on span "CU1236354 alisa s lassiter" at bounding box center [497, 79] width 167 height 16
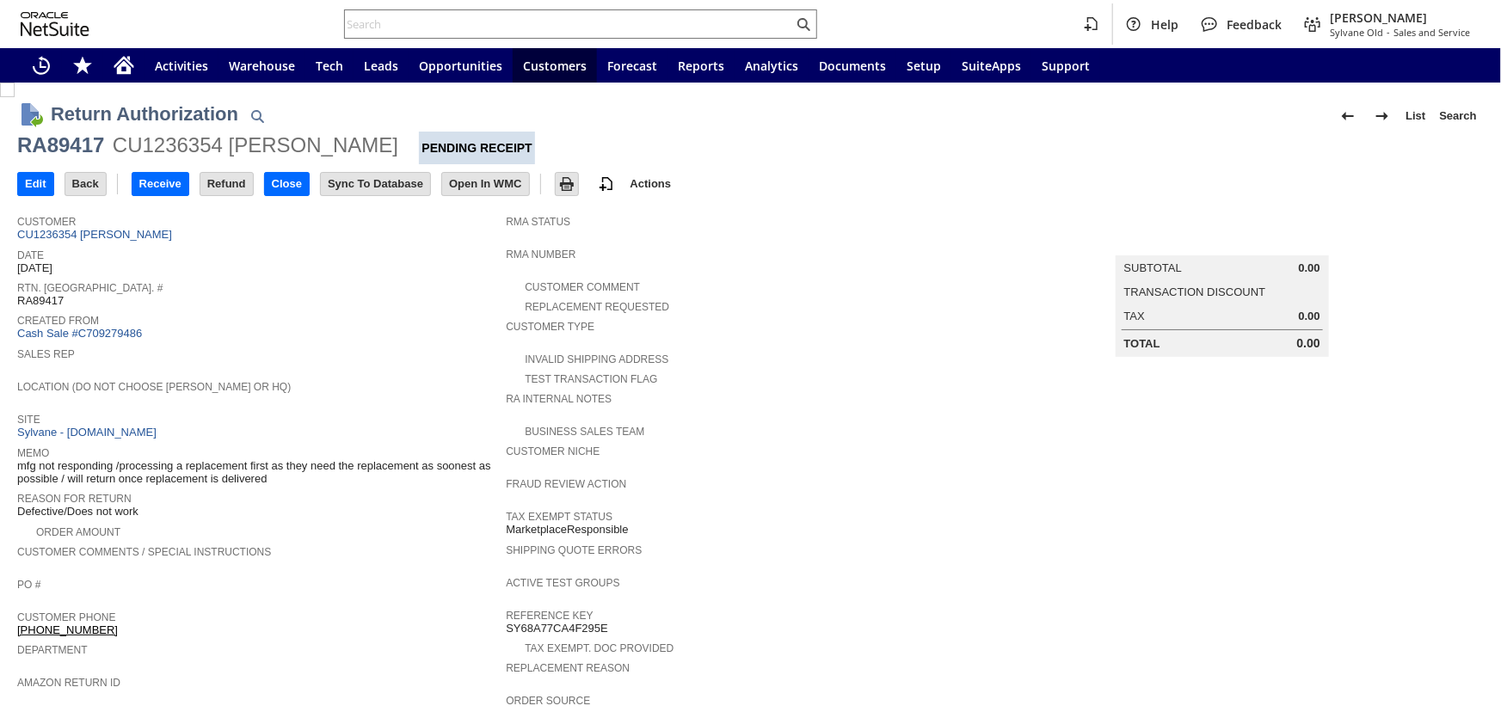
scroll to position [531, 0]
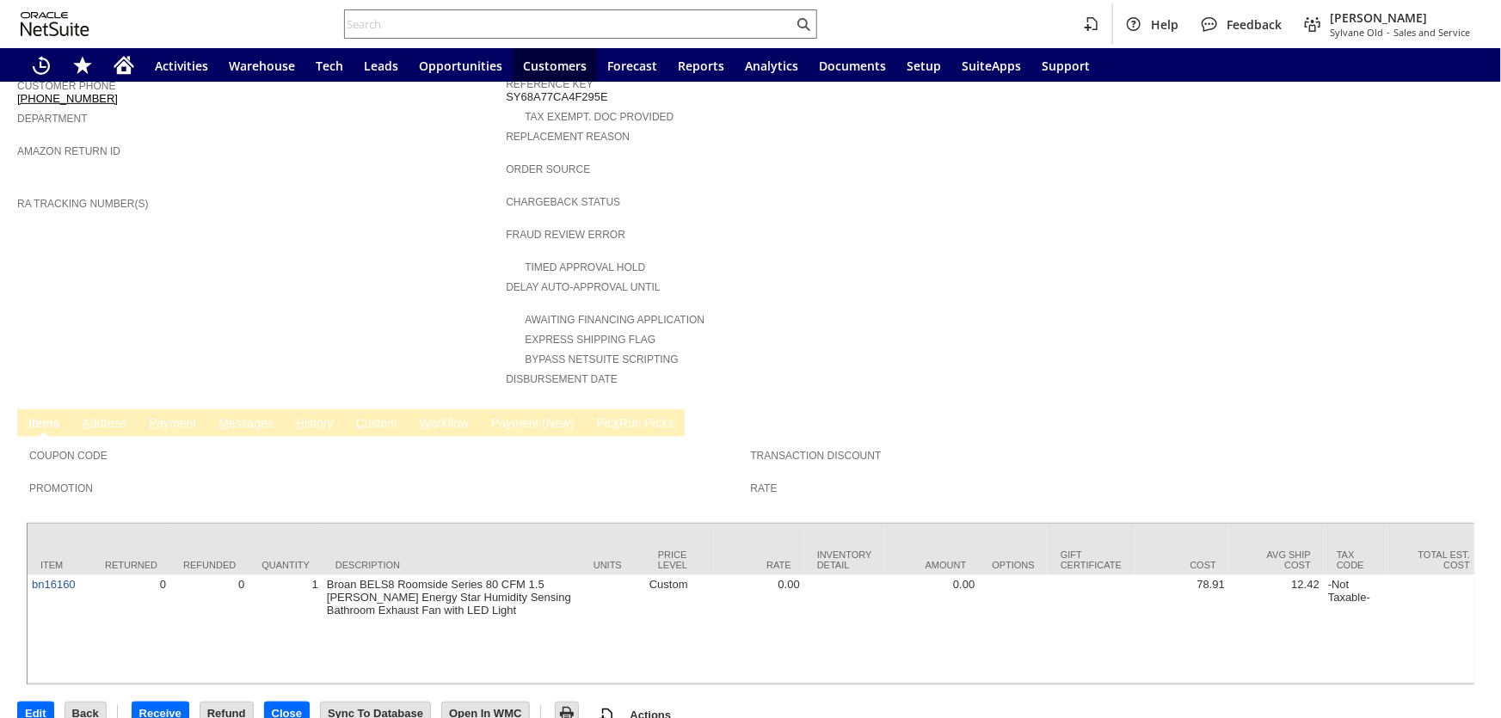
click at [304, 416] on link "H istory" at bounding box center [315, 424] width 46 height 16
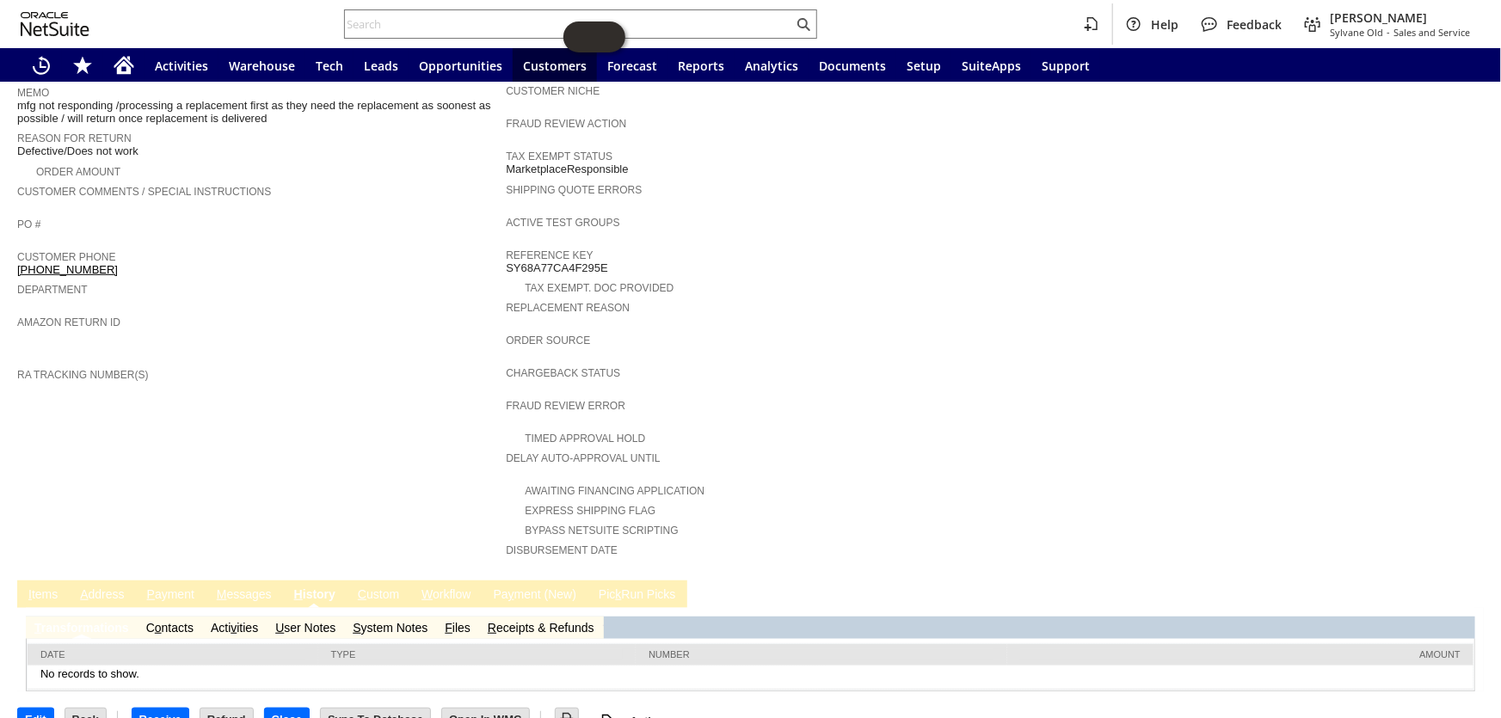
scroll to position [0, 0]
click at [389, 621] on link "S ystem Notes" at bounding box center [390, 628] width 75 height 14
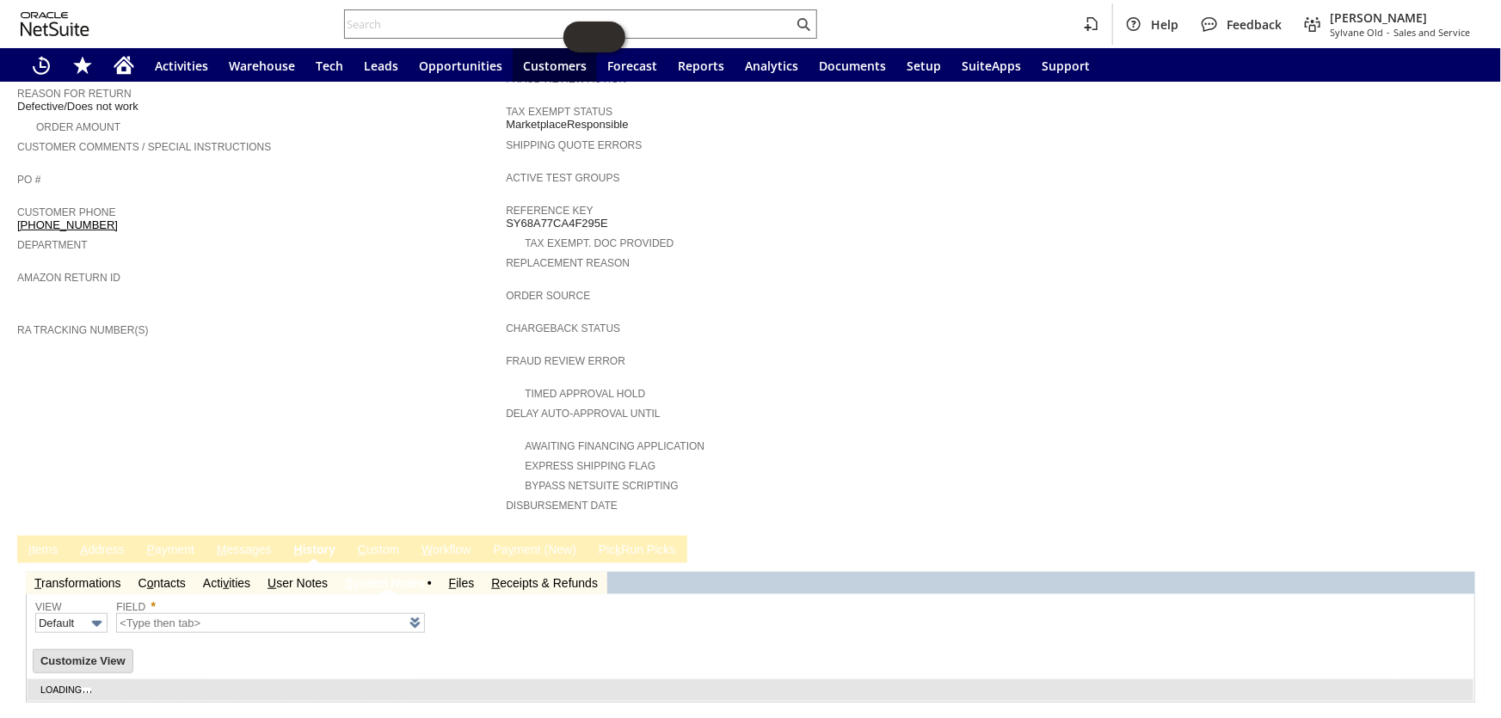
scroll to position [417, 0]
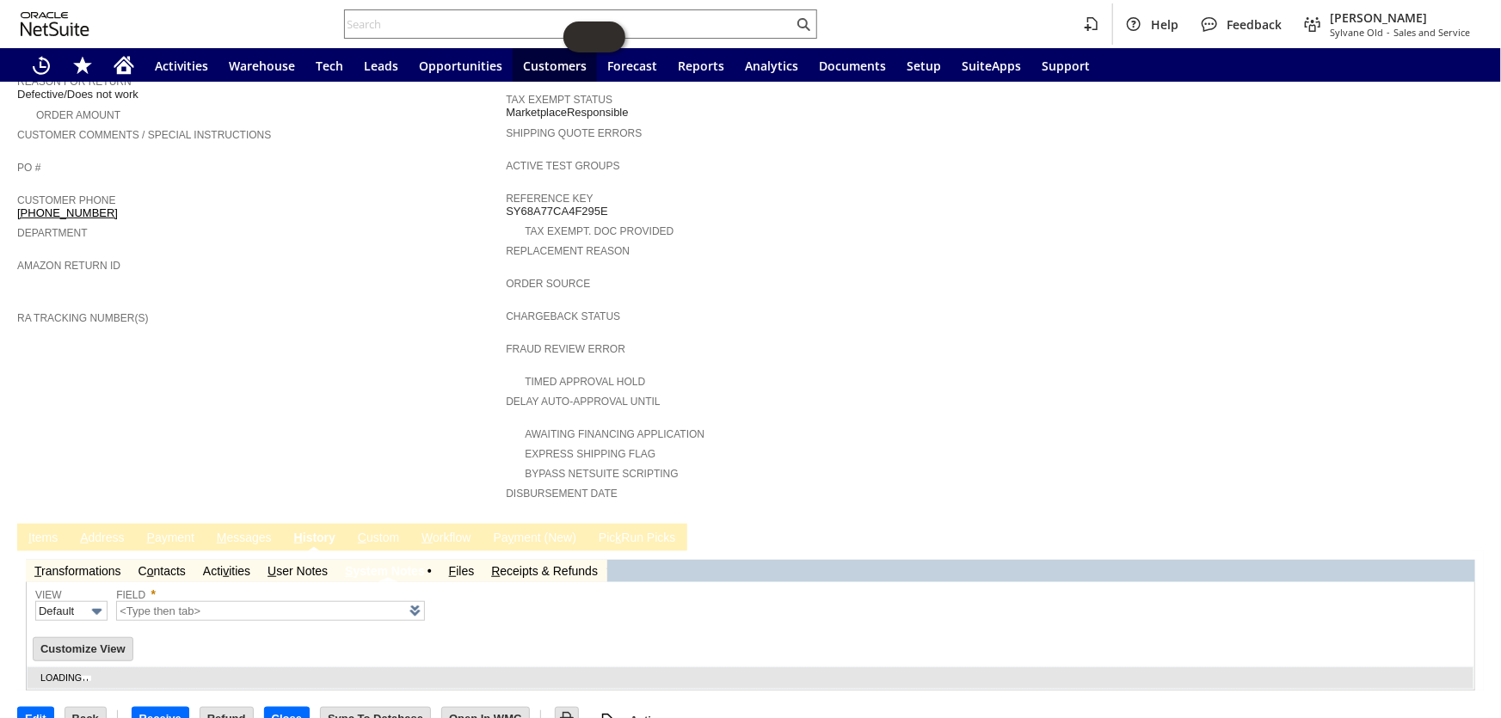
type input "1 to 25 of 64"
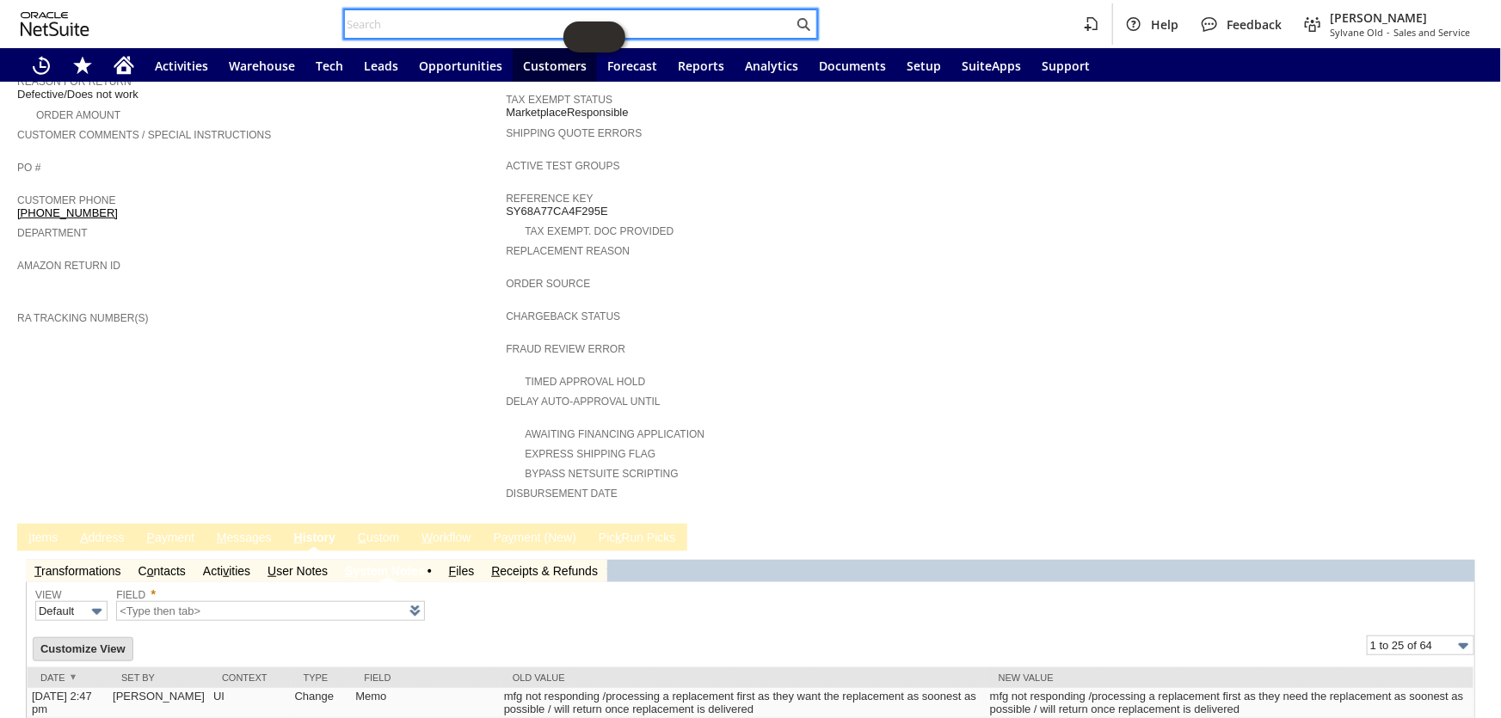
click at [418, 20] on input "text" at bounding box center [569, 24] width 448 height 21
paste input "CR10002"
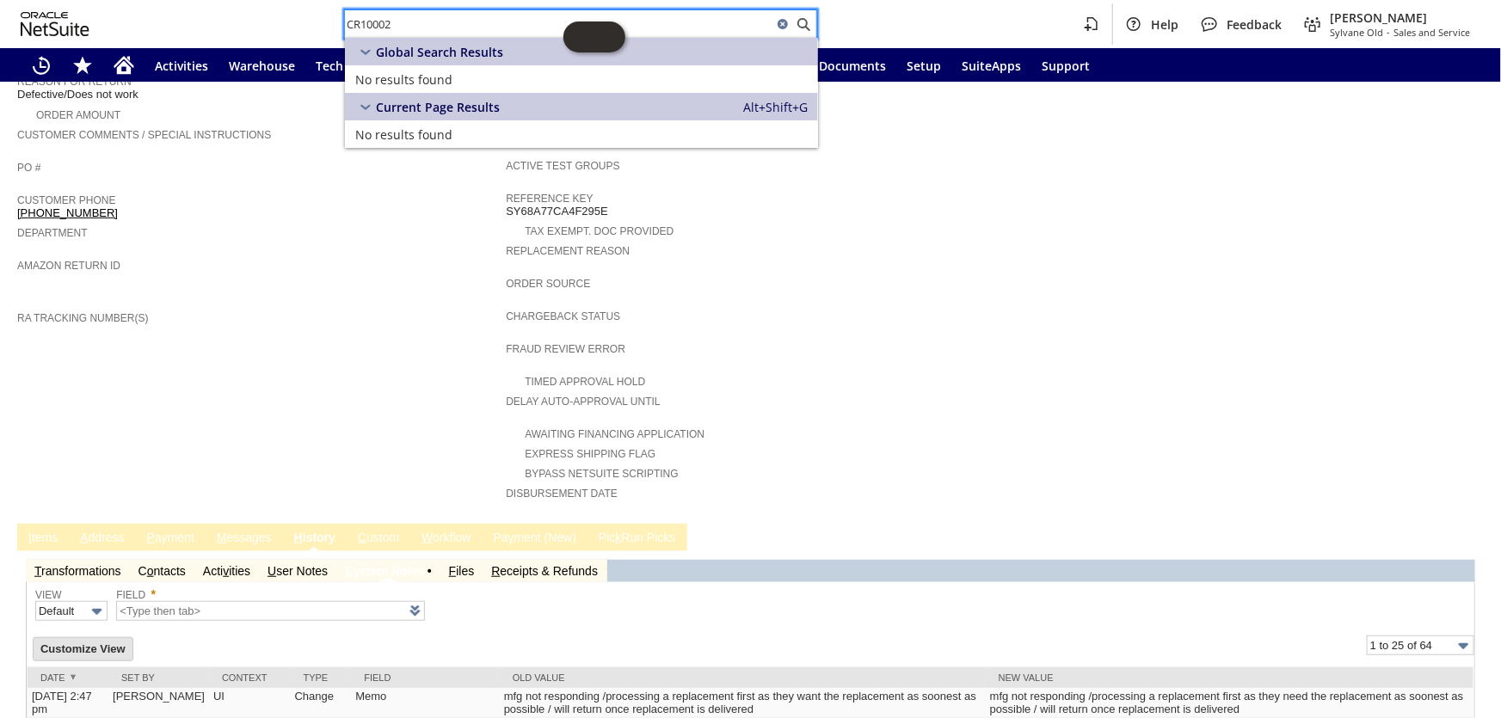
drag, startPoint x: 441, startPoint y: 13, endPoint x: 273, endPoint y: -7, distance: 169.7
click at [273, 0] on html "CR10002 Help Feedback Coby Miller Sylvane Old - Sales and Service Activities Wa…" at bounding box center [750, 359] width 1501 height 718
paste input "[EMAIL_ADDRESS][DOMAIN_NAME]"
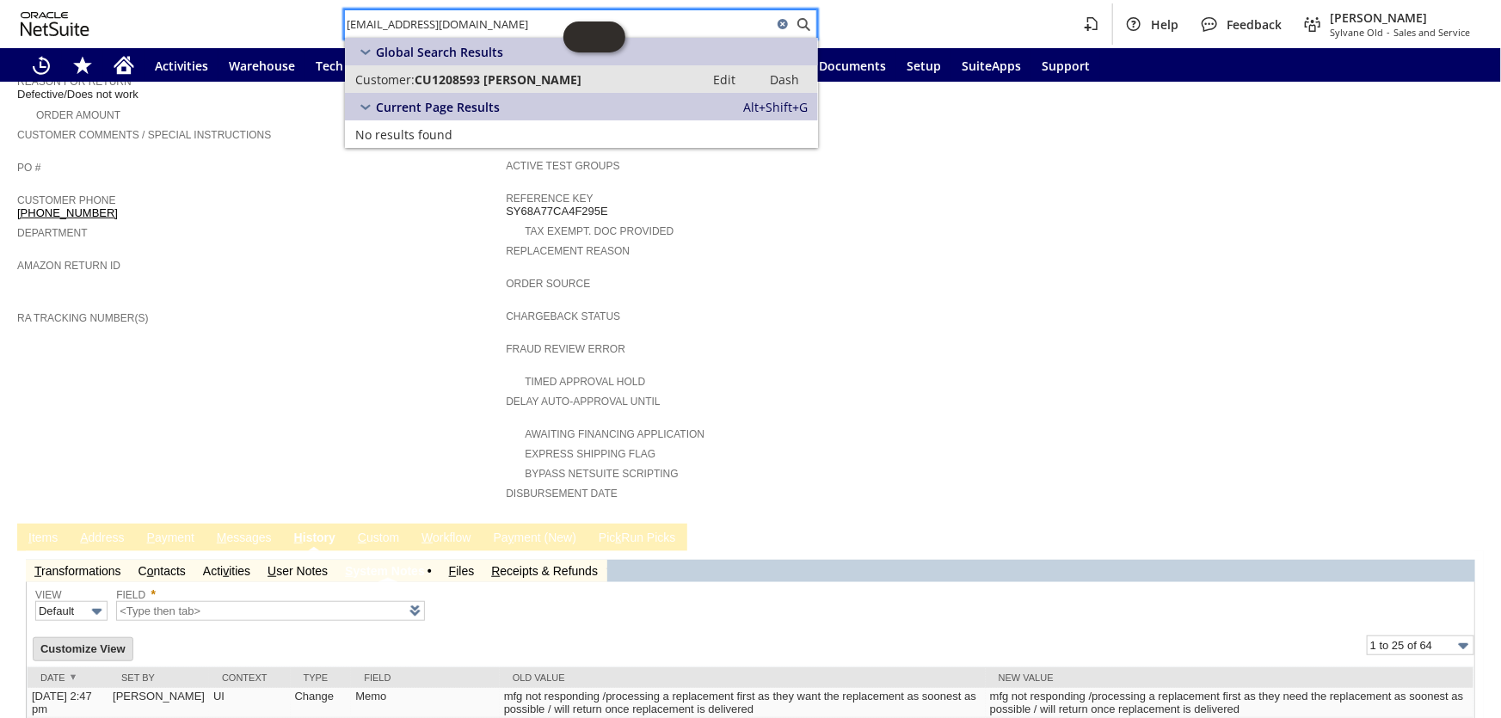
type input "[EMAIL_ADDRESS][DOMAIN_NAME]"
click at [454, 65] on link "Customer: CU1208593 Myriah Guenther Edit Dash" at bounding box center [581, 79] width 473 height 28
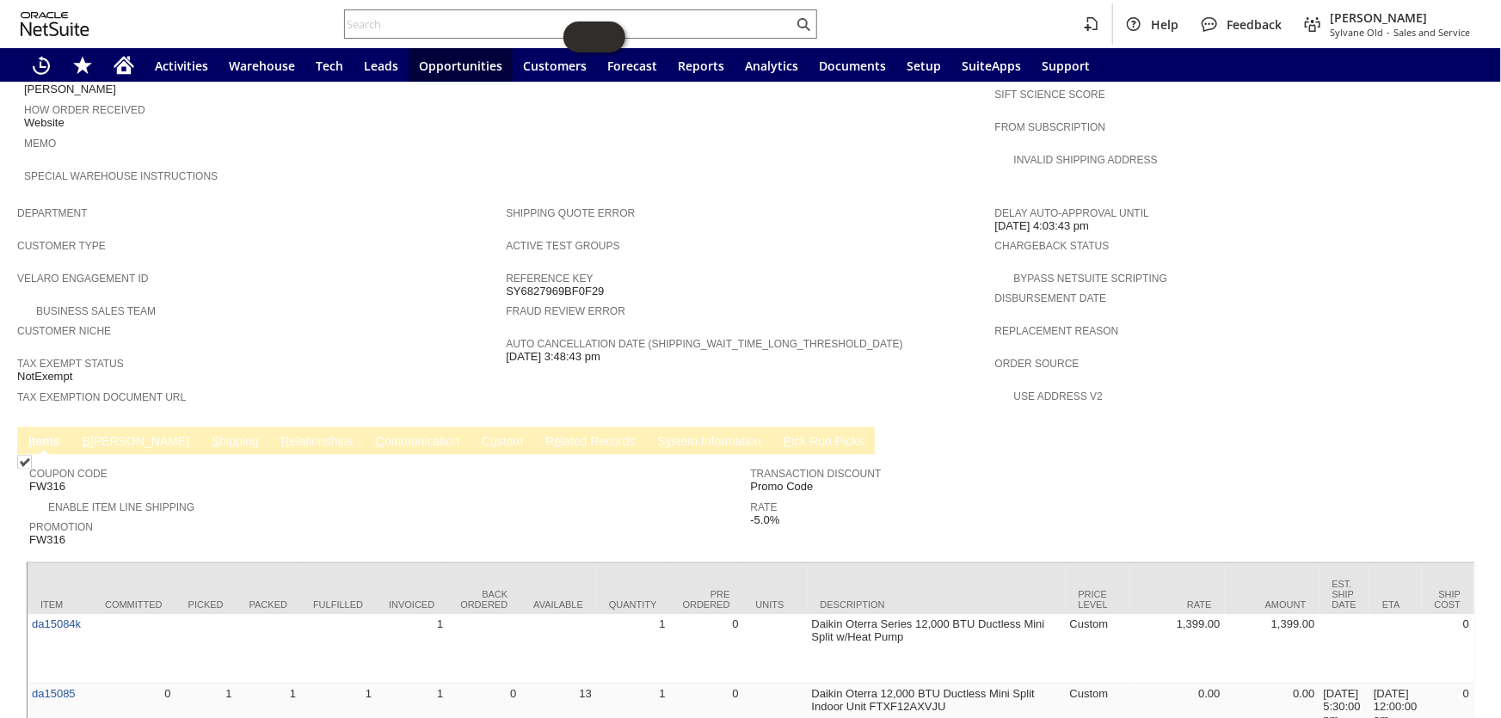
scroll to position [860, 0]
click at [541, 433] on link "R e lated Records" at bounding box center [590, 441] width 98 height 16
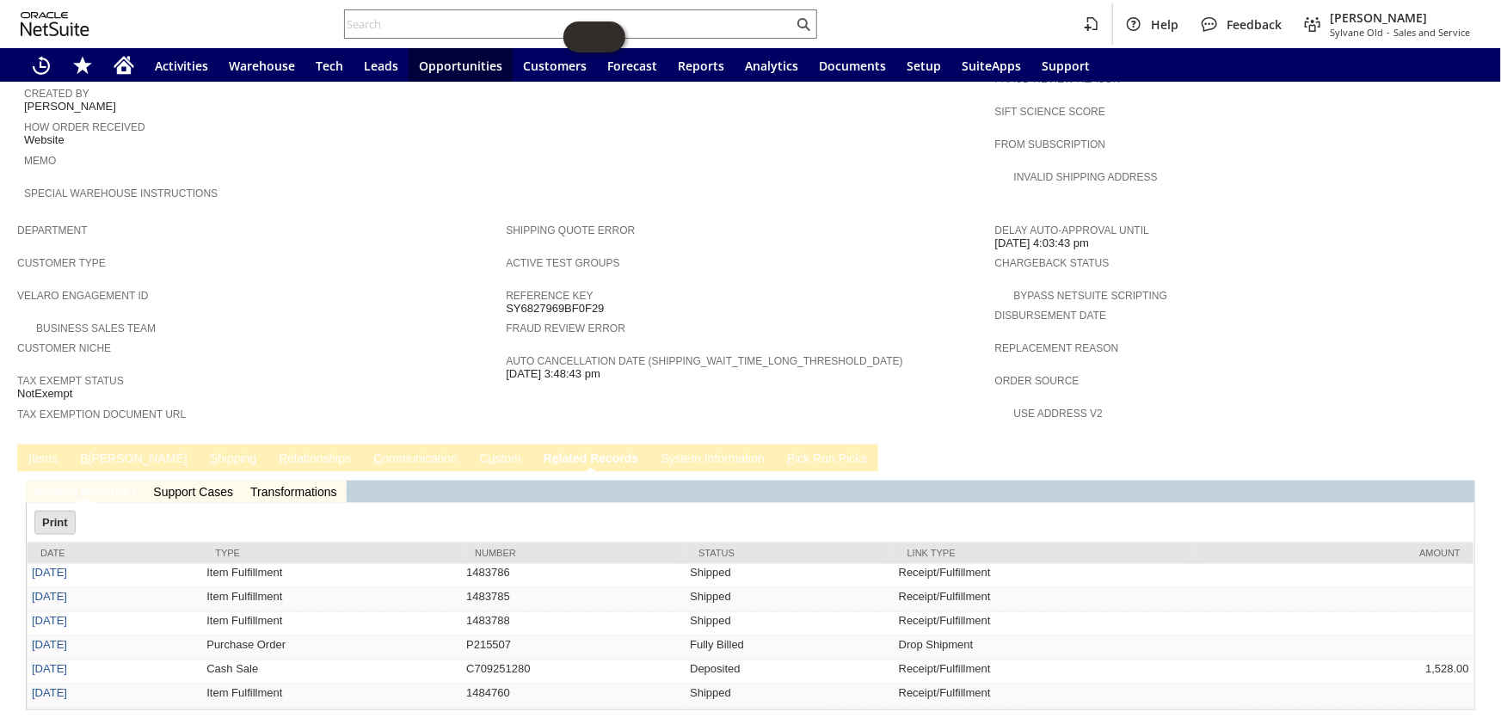
scroll to position [0, 0]
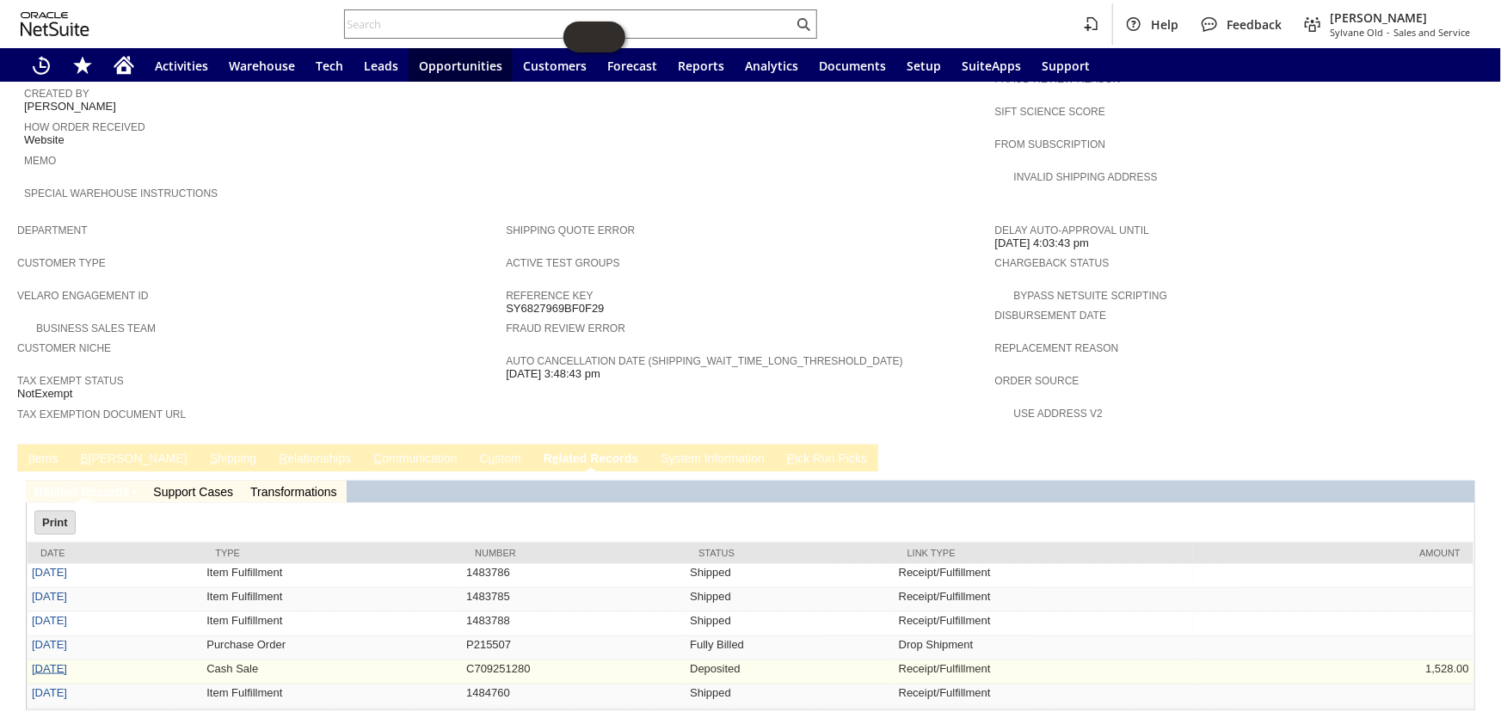
click at [55, 662] on link "[DATE]" at bounding box center [49, 668] width 35 height 13
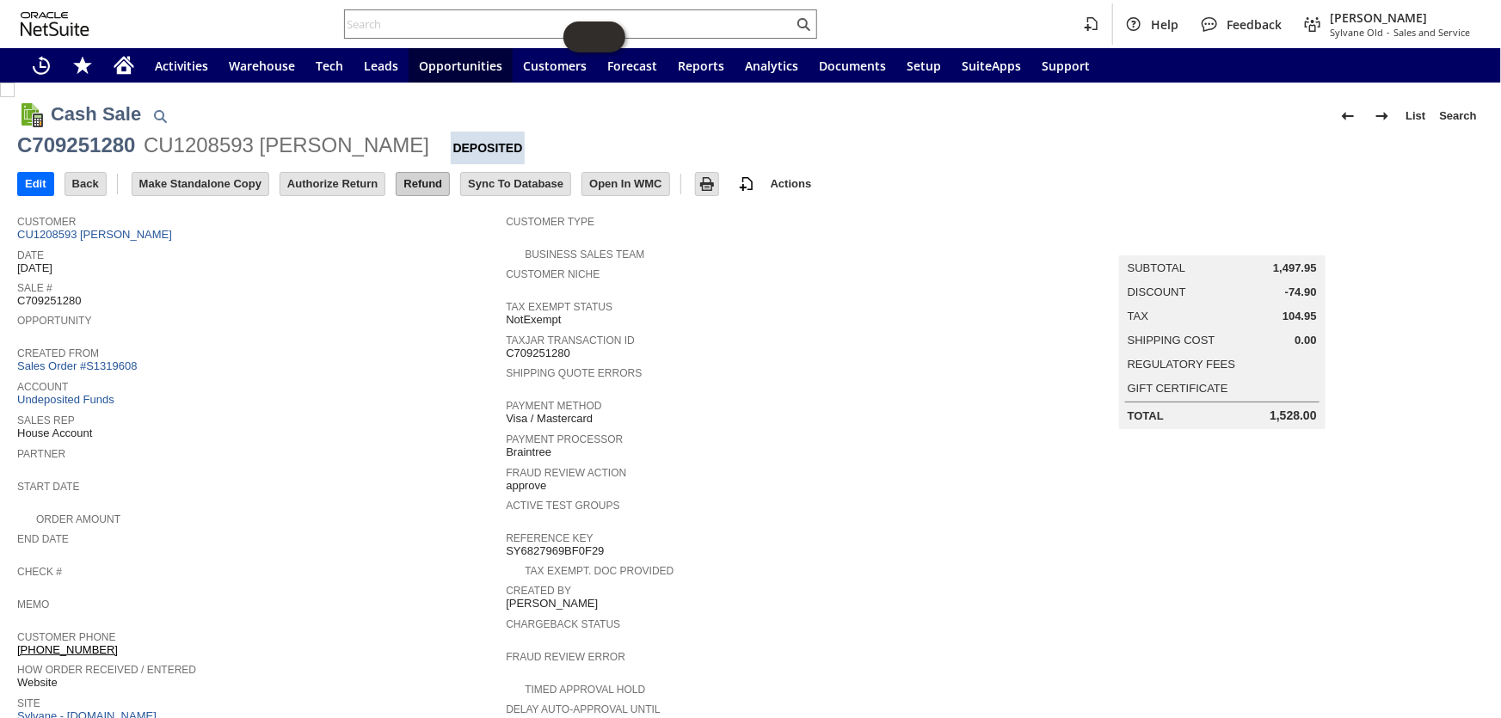
click at [421, 184] on input "Refund" at bounding box center [422, 184] width 52 height 22
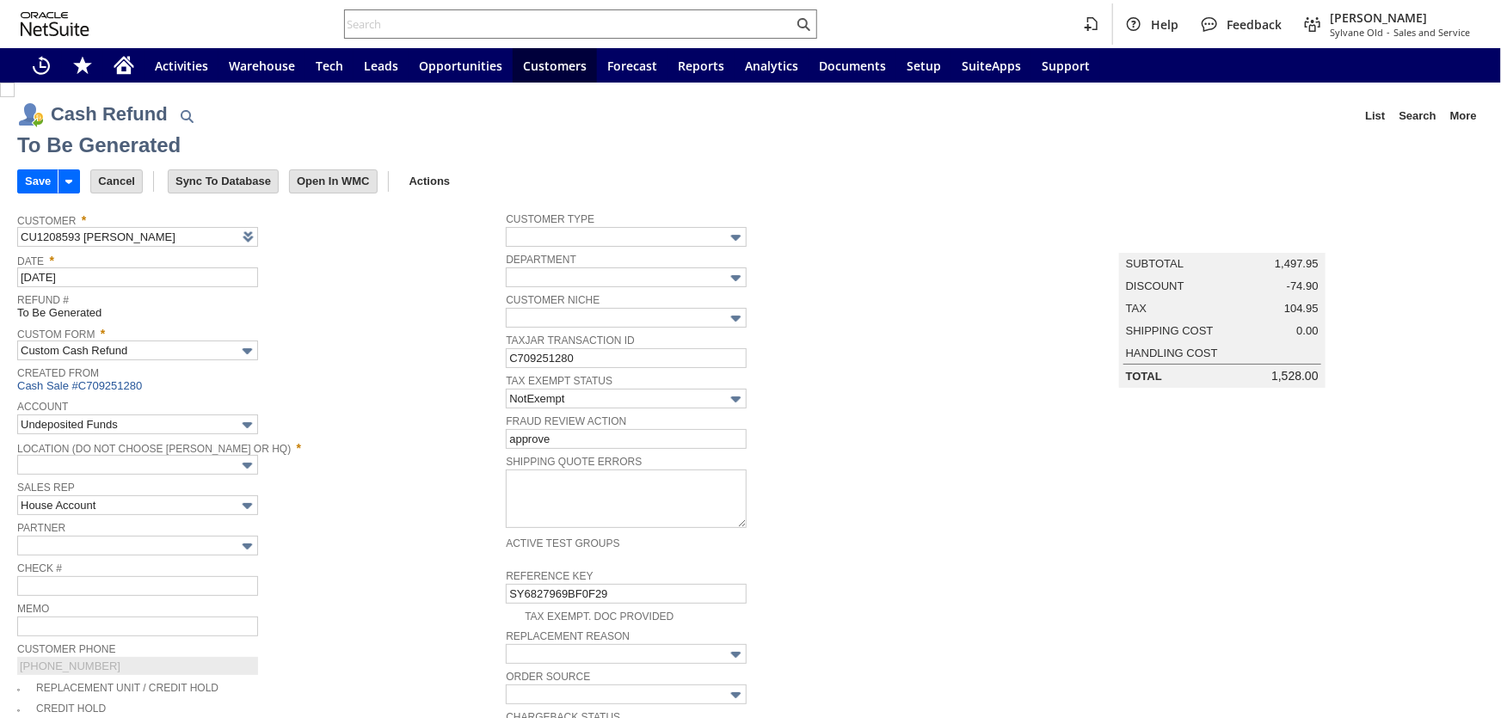
type input "Regions - Merchant 0414"
type input "Headquarters : Head...s : Pending Testing"
type input "Promo Code"
type input "-5.0%"
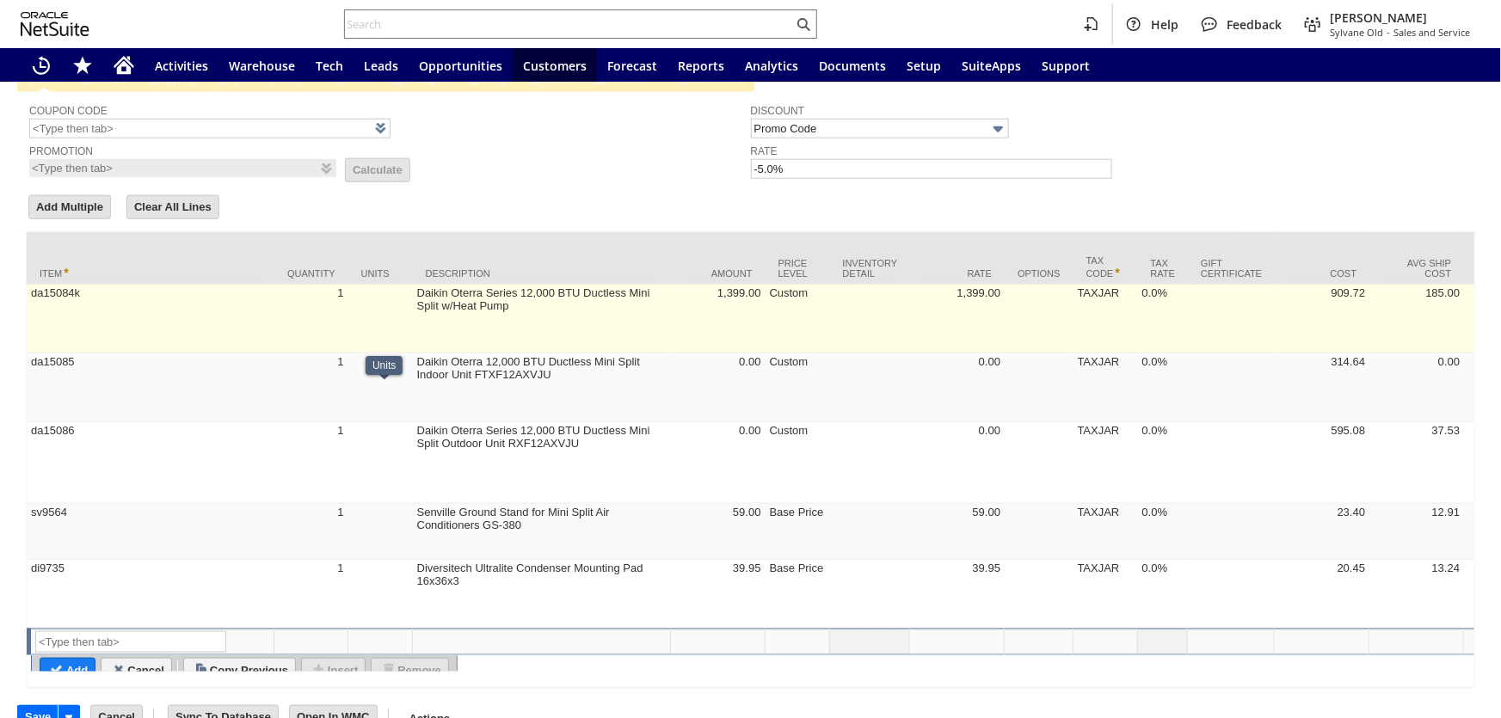
click at [302, 285] on td "1" at bounding box center [311, 319] width 74 height 69
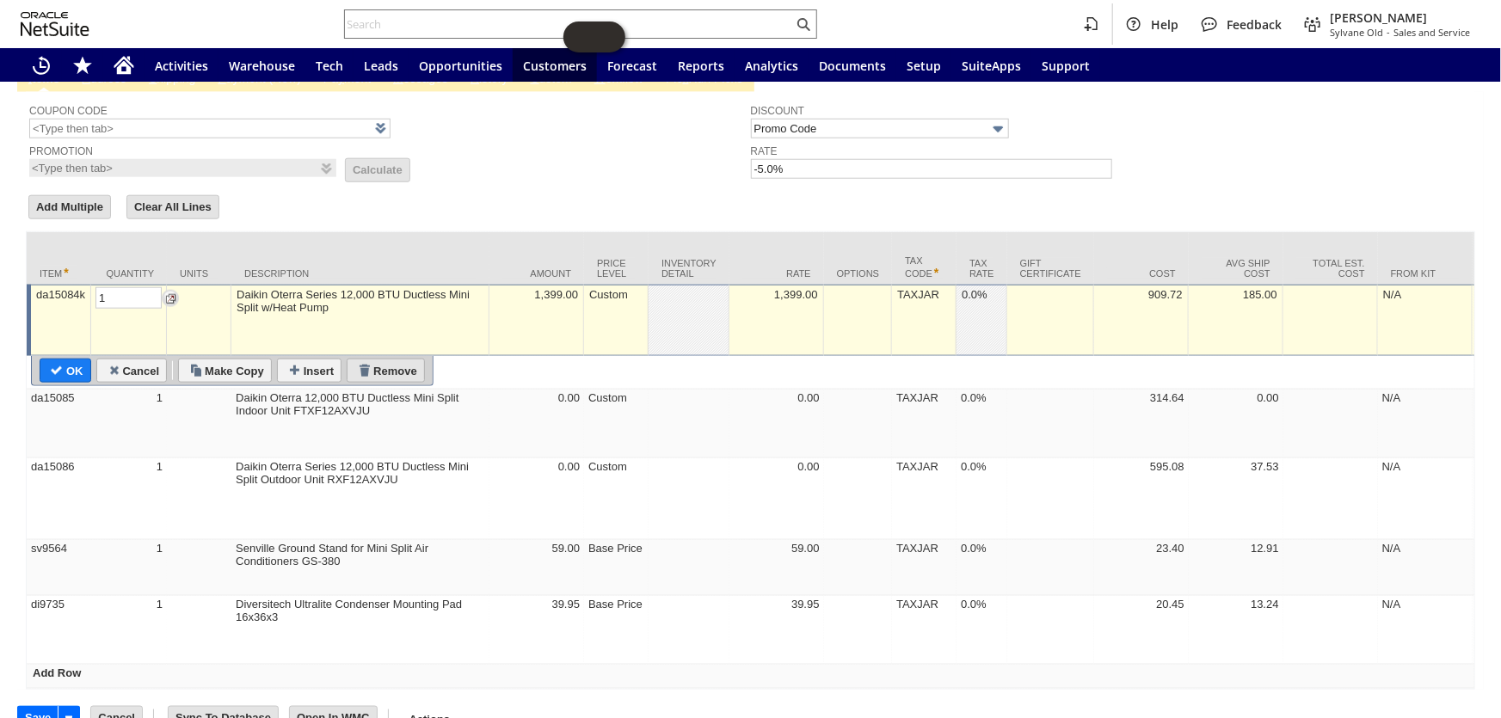
click at [385, 359] on input "Remove" at bounding box center [385, 370] width 77 height 22
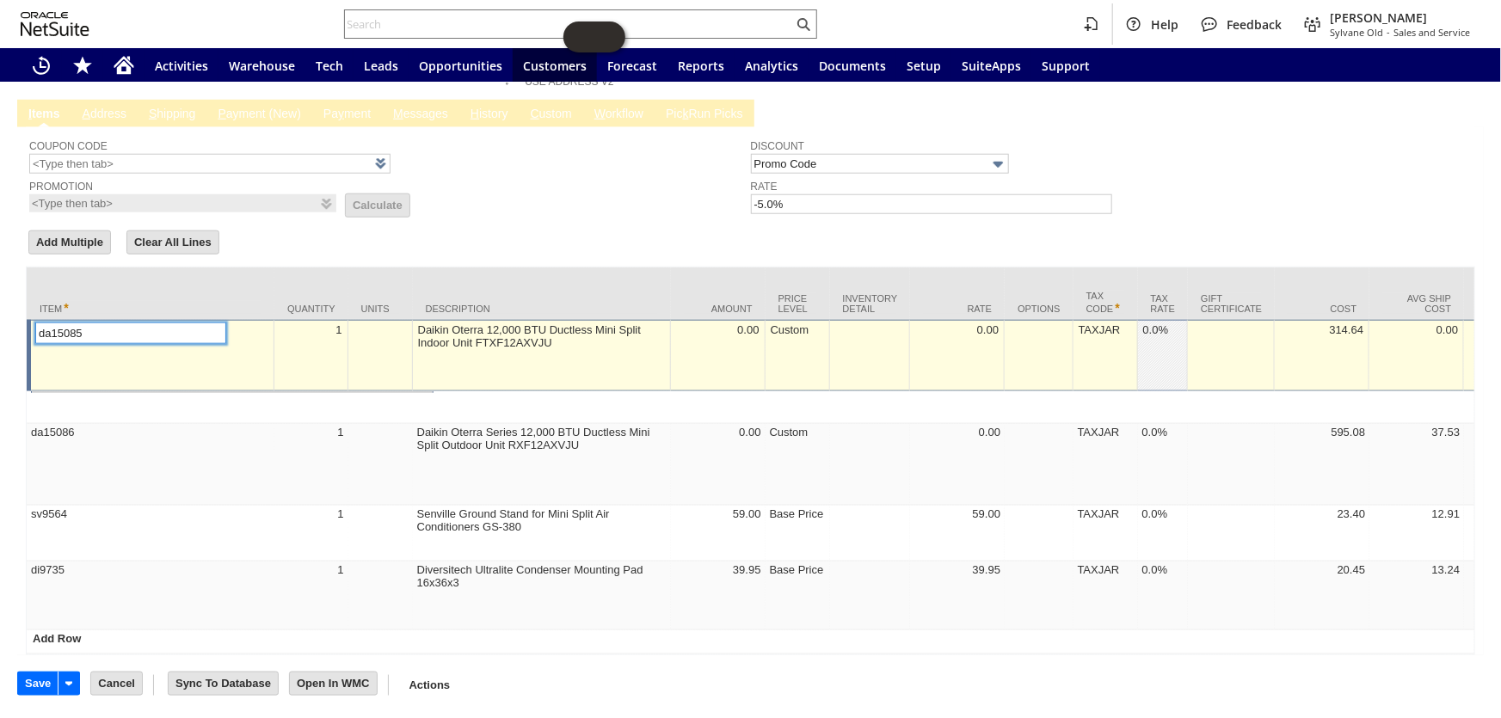
scroll to position [839, 0]
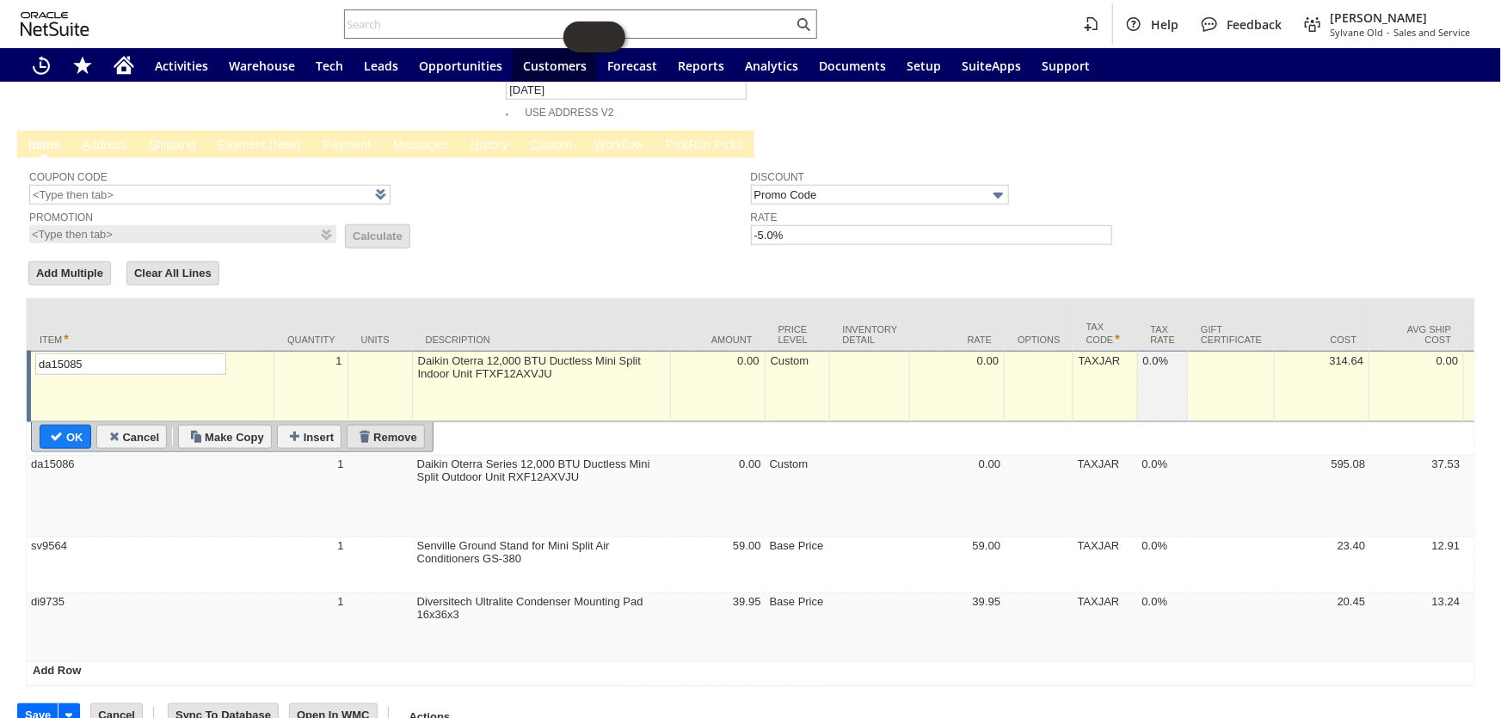
click at [388, 426] on input "Remove" at bounding box center [385, 437] width 77 height 22
type input "da15086"
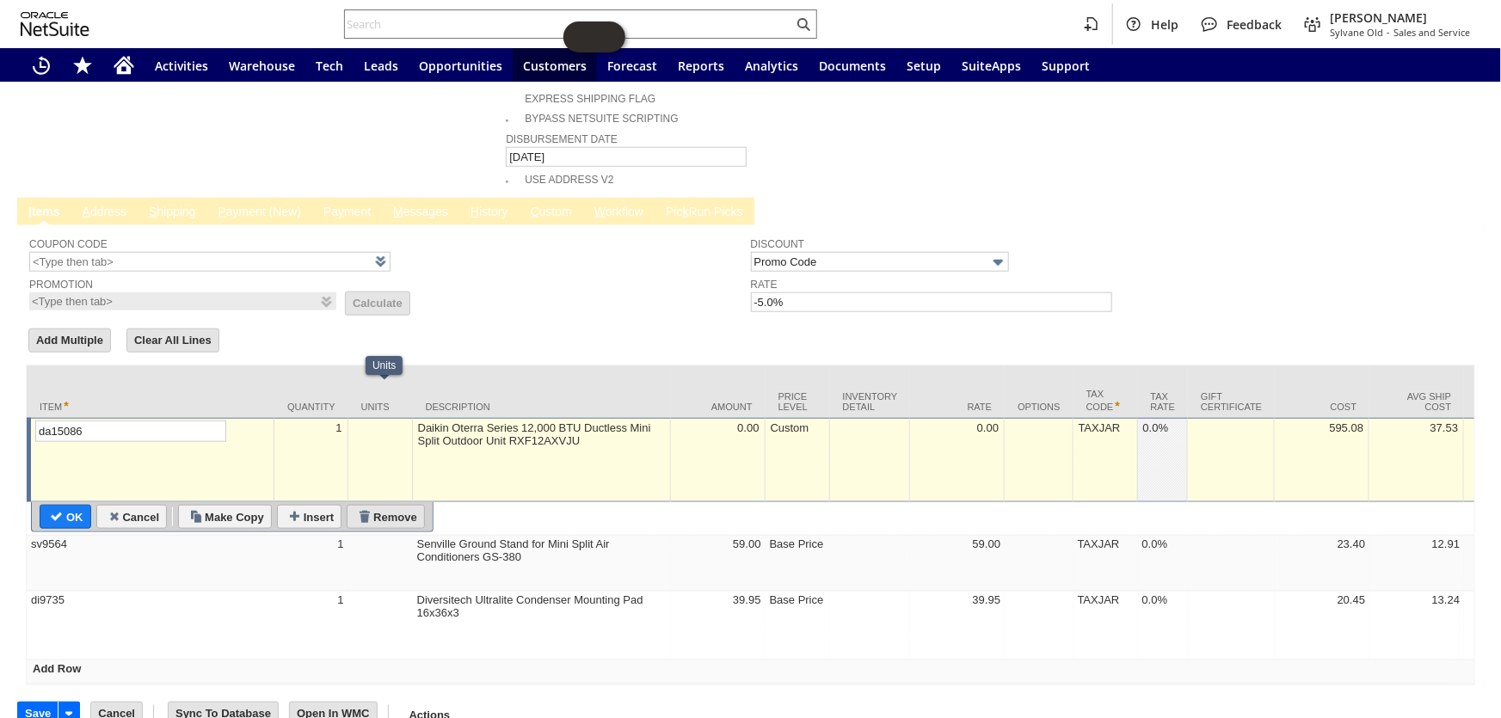
click at [380, 506] on input "Remove" at bounding box center [385, 517] width 77 height 22
type input "59.00"
type input "sv9564"
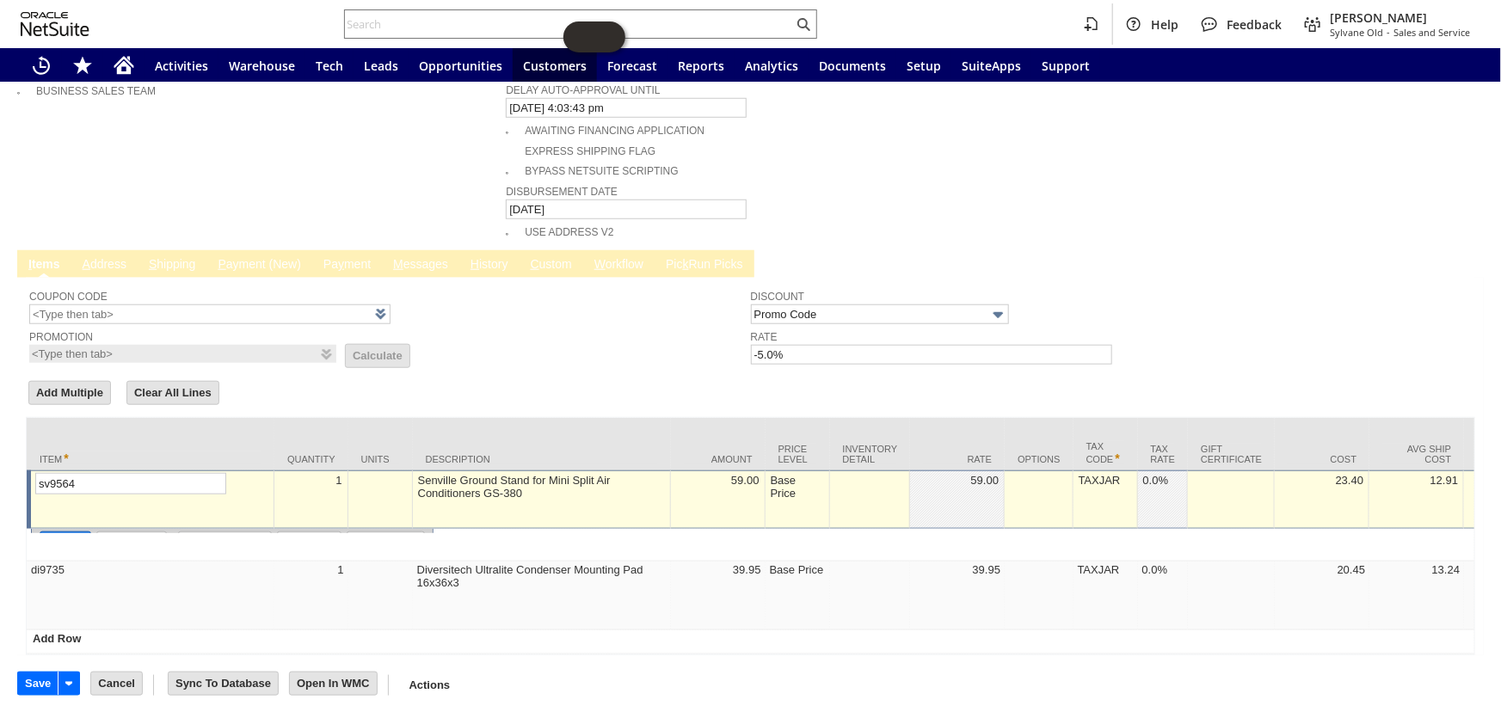
scroll to position [693, 0]
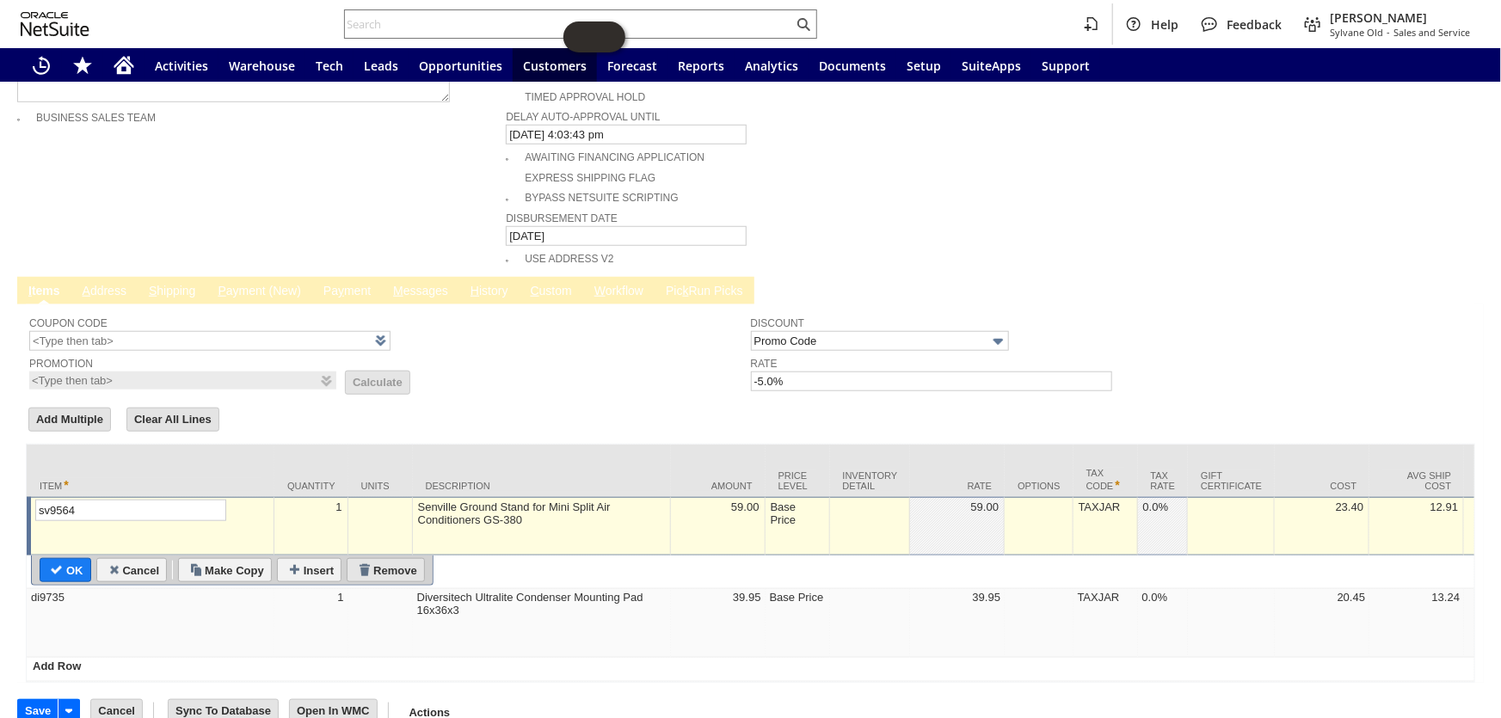
click at [397, 559] on input "Remove" at bounding box center [385, 570] width 77 height 22
type input "di9735"
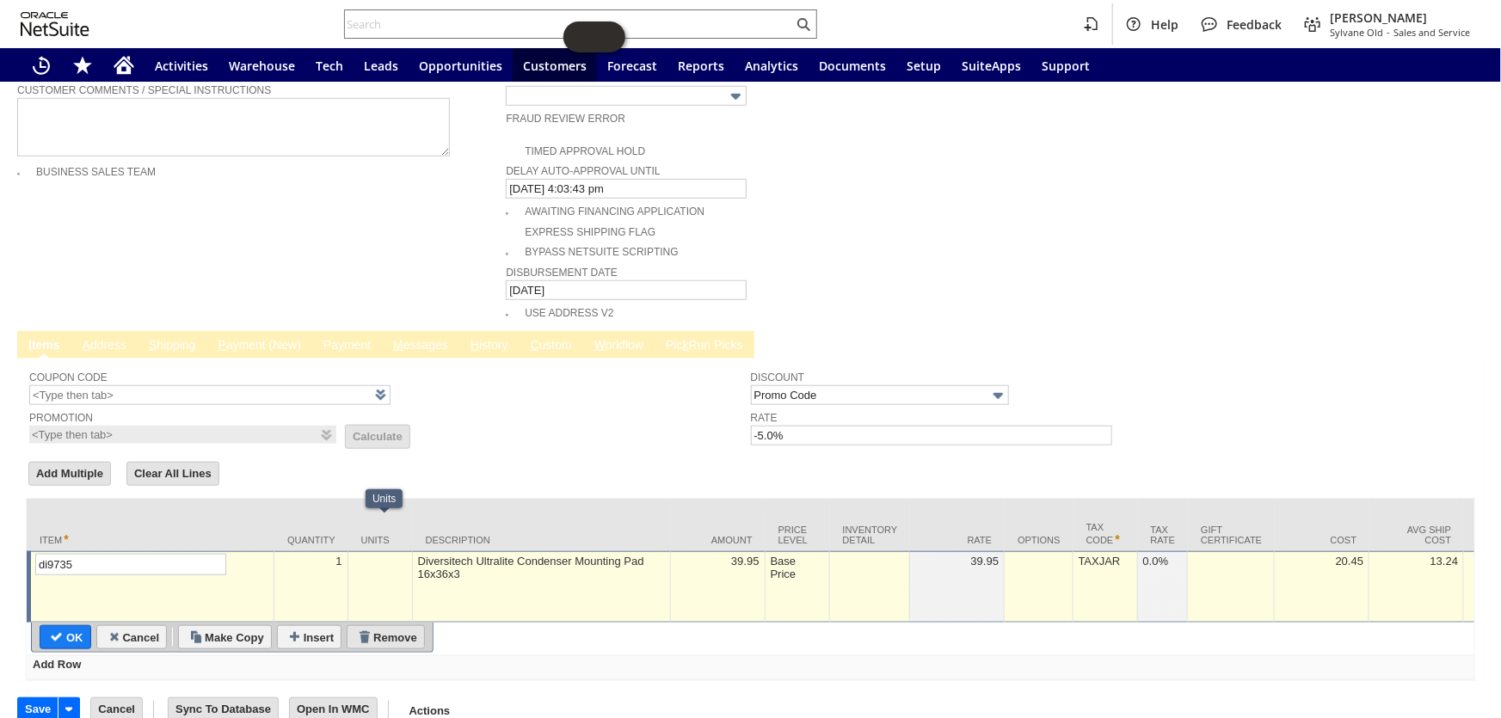
click at [392, 626] on input "Remove" at bounding box center [385, 637] width 77 height 22
type input "Add"
type input "Copy Previous"
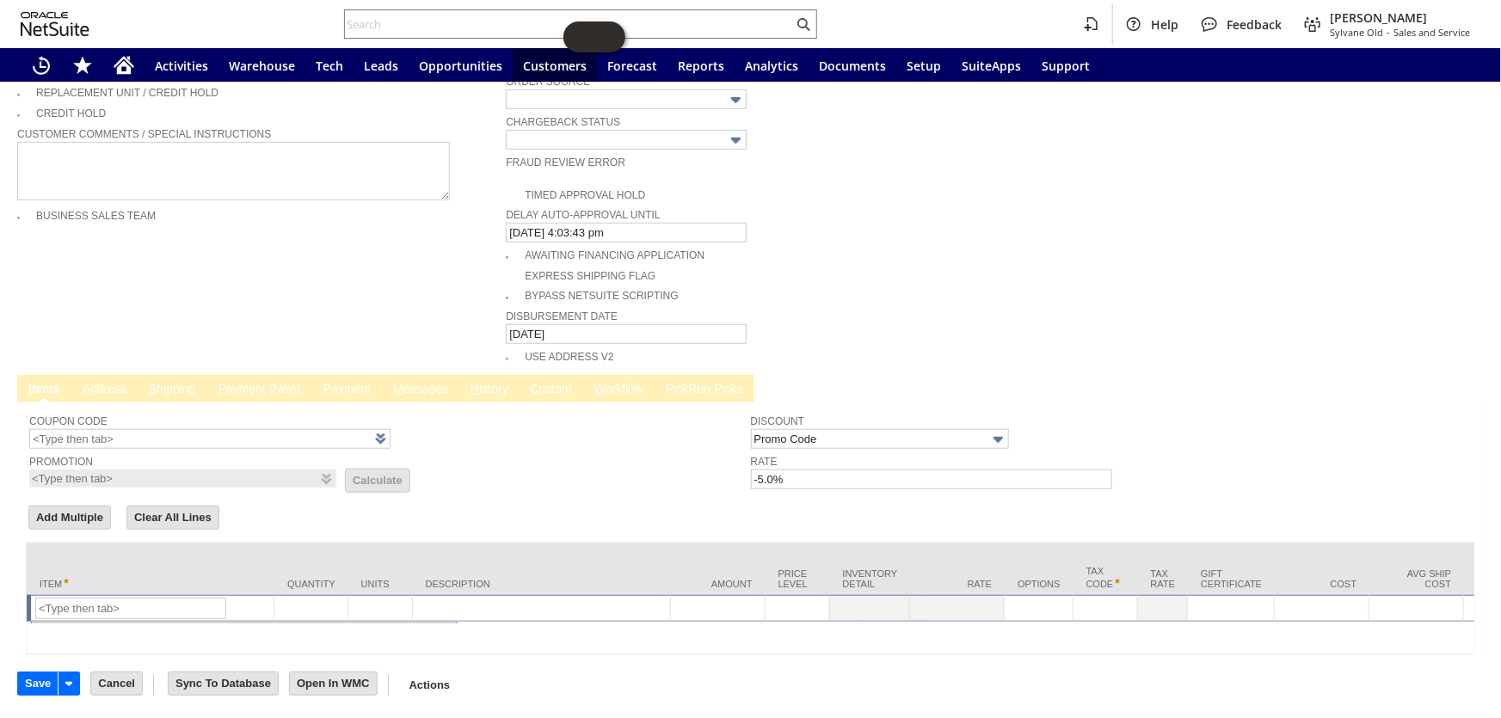
scroll to position [572, 0]
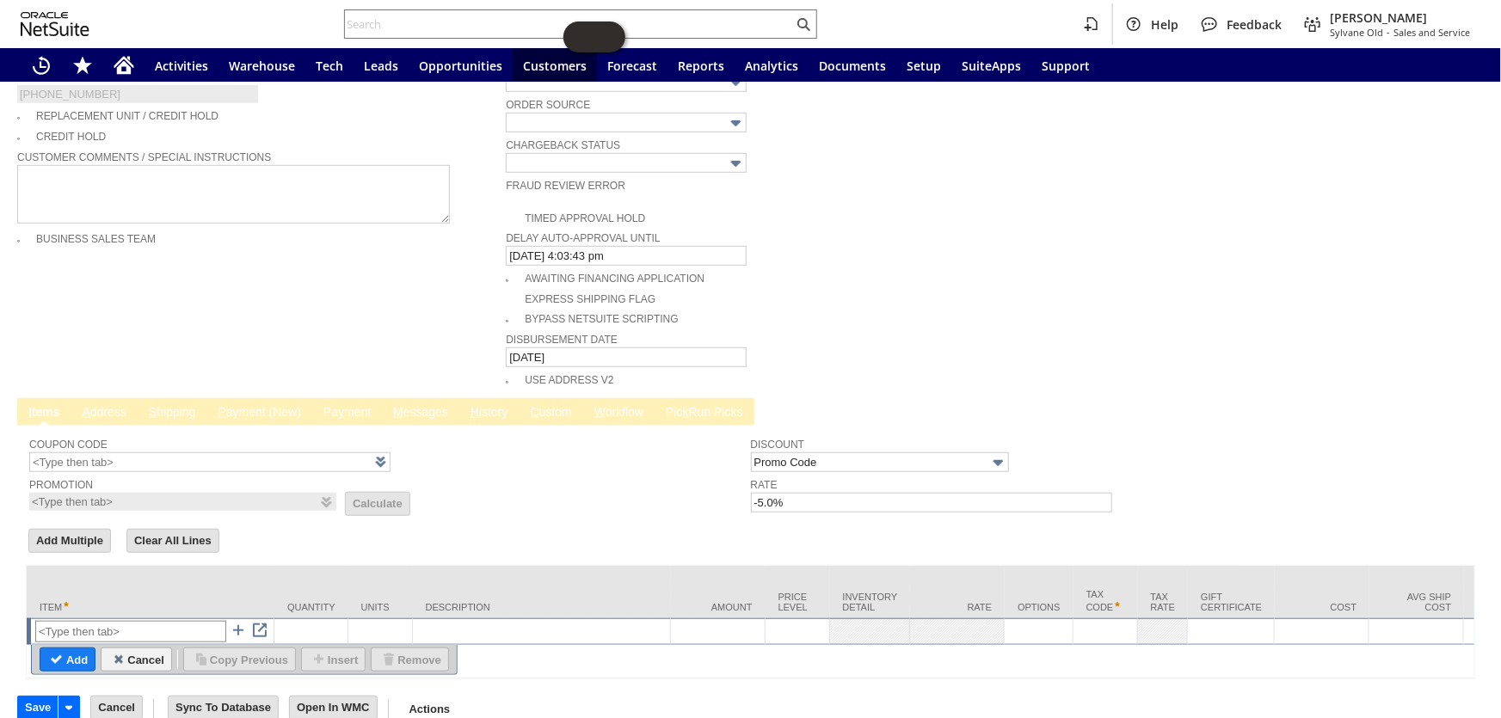
click at [175, 621] on input "text" at bounding box center [130, 631] width 191 height 21
type input "Misc Expense"
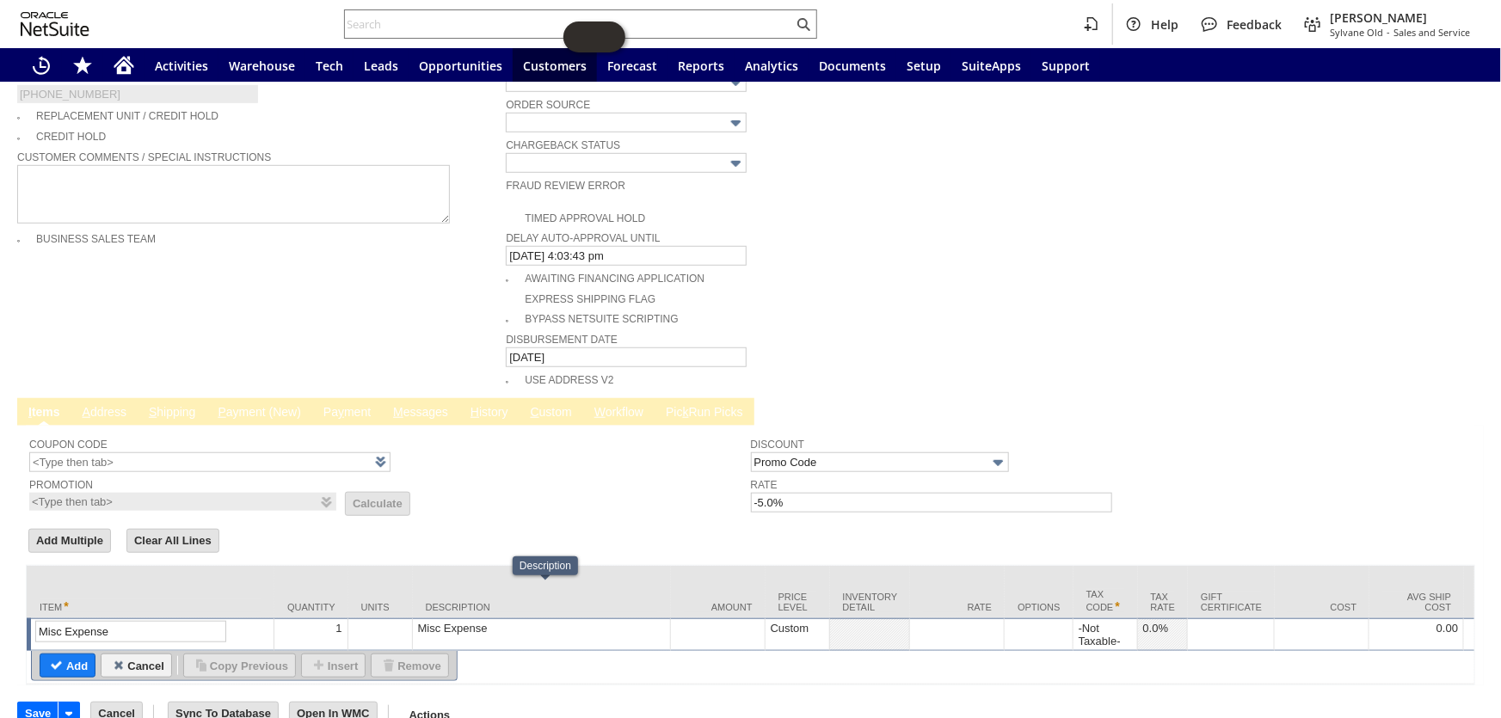
click at [488, 621] on div "Misc Expense" at bounding box center [541, 628] width 249 height 15
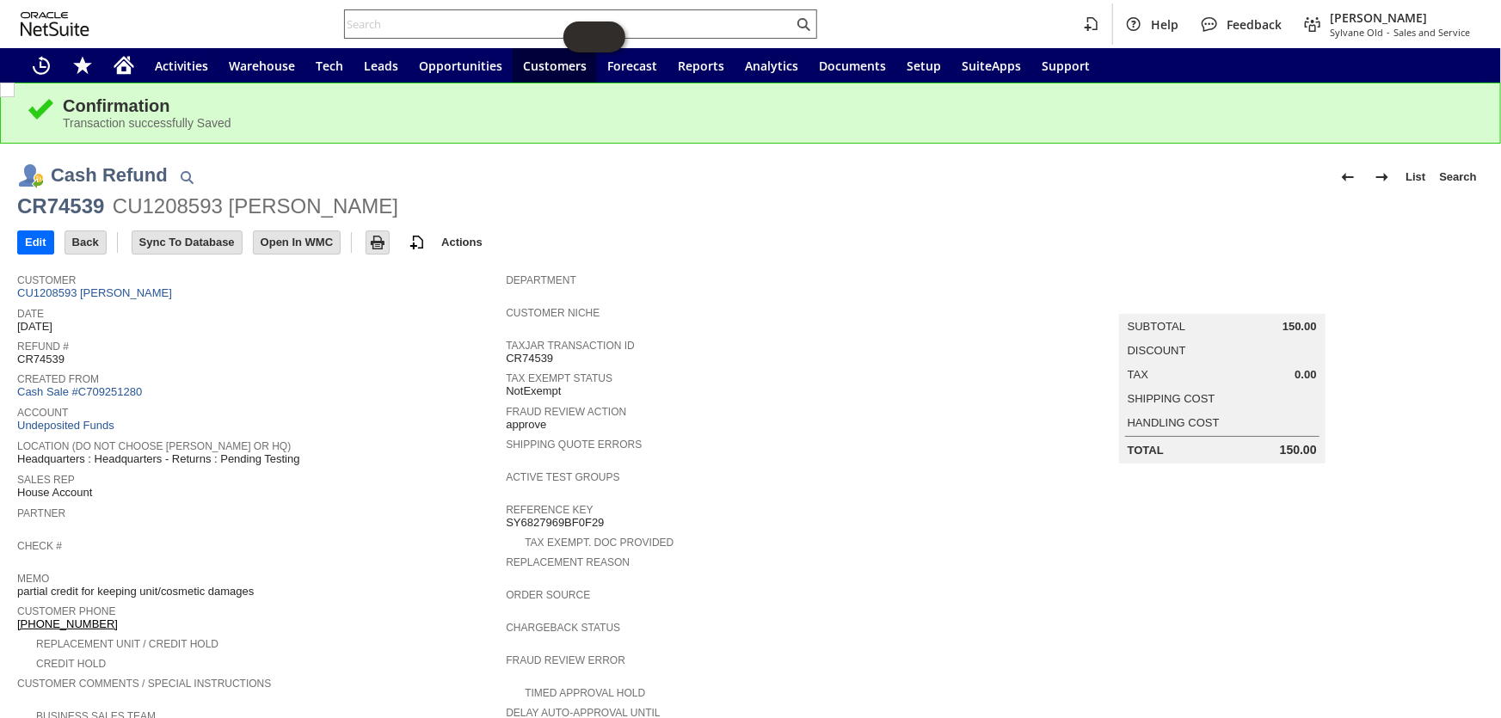
click at [425, 24] on input "text" at bounding box center [569, 24] width 448 height 21
click at [398, 24] on input "text" at bounding box center [569, 24] width 448 height 21
paste input "111-6291756-2407458"
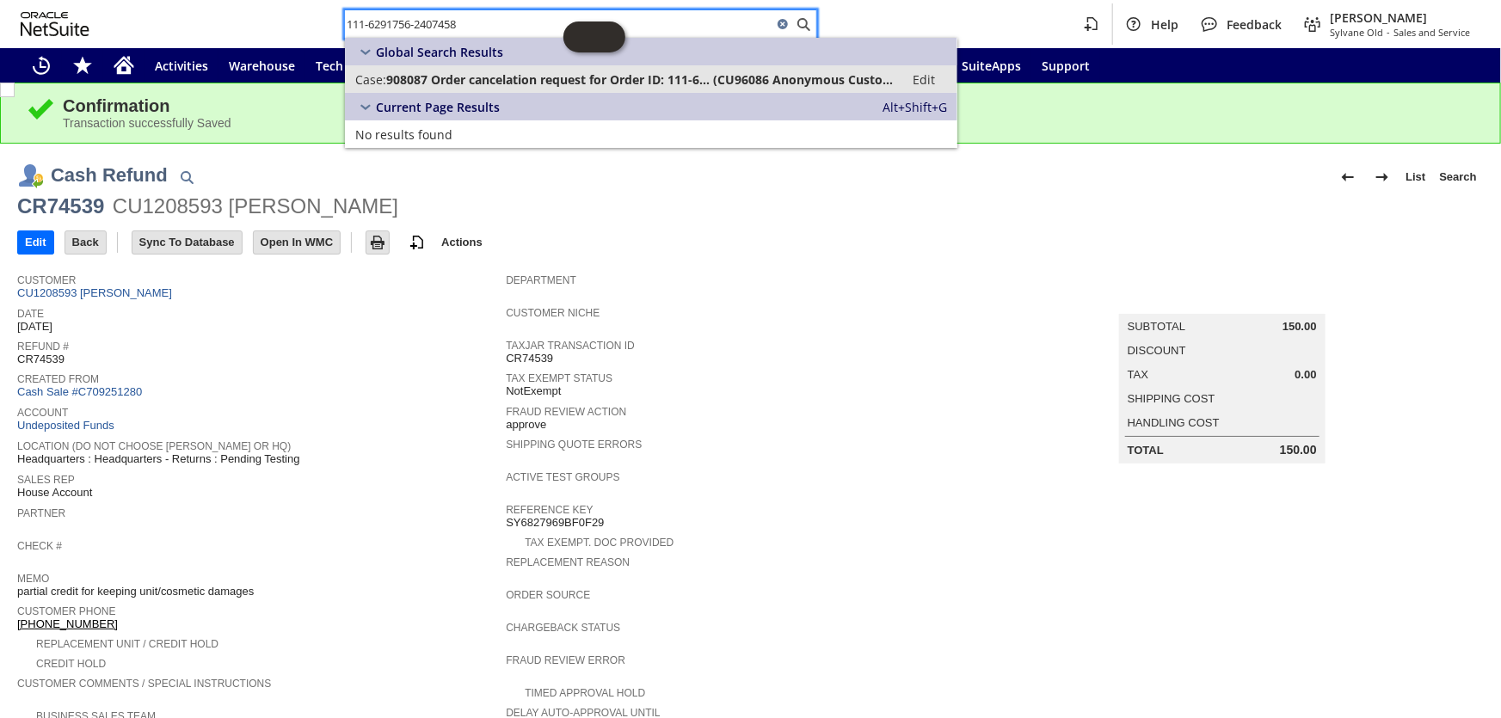
type input "111-6291756-2407458"
click at [538, 84] on span "908087 Order cancelation request for Order ID: 111-6... (CU96086 Anonymous Cust…" at bounding box center [639, 79] width 507 height 16
